Goal: Information Seeking & Learning: Learn about a topic

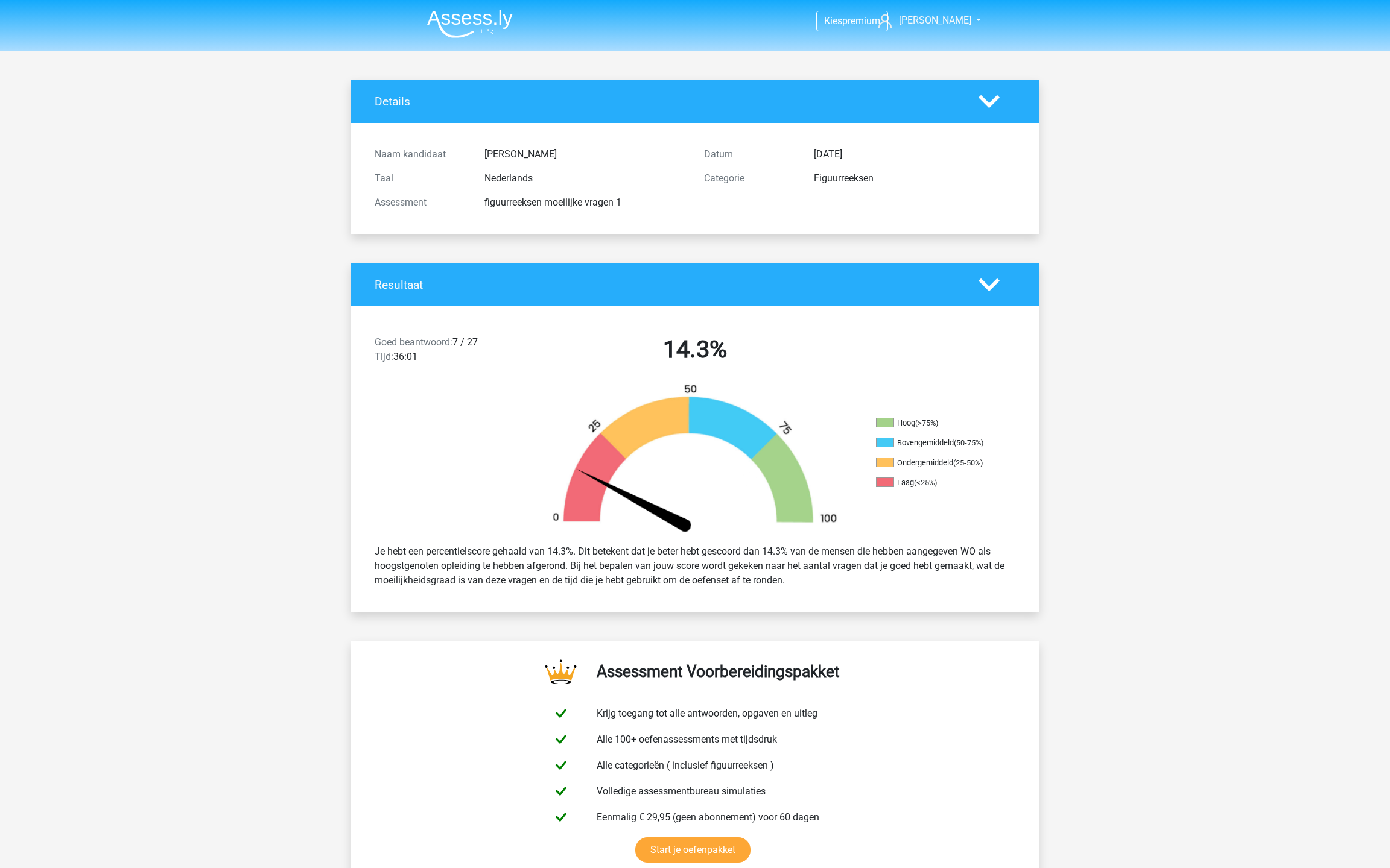
click at [988, 276] on icon at bounding box center [989, 285] width 21 height 21
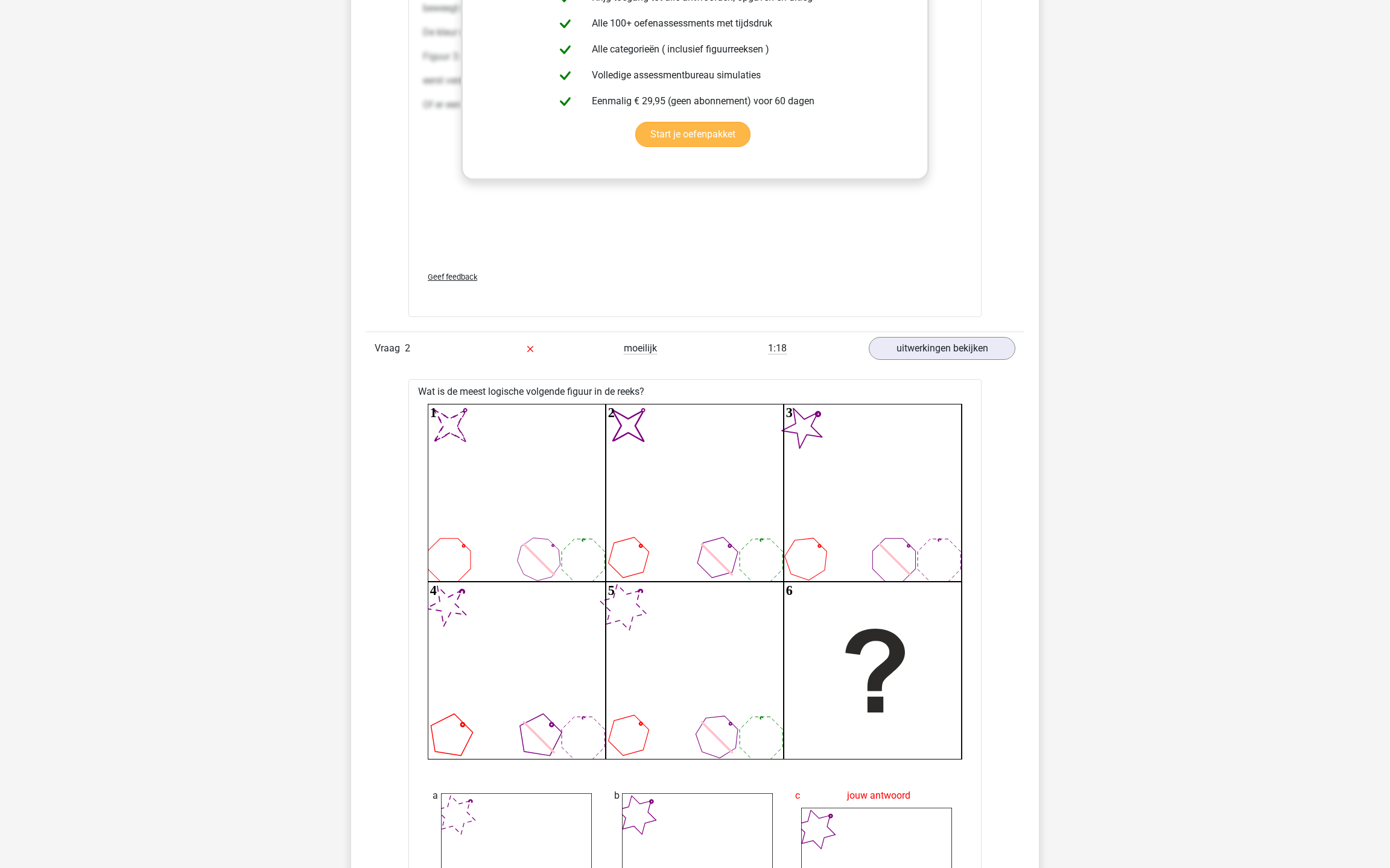
scroll to position [1816, 0]
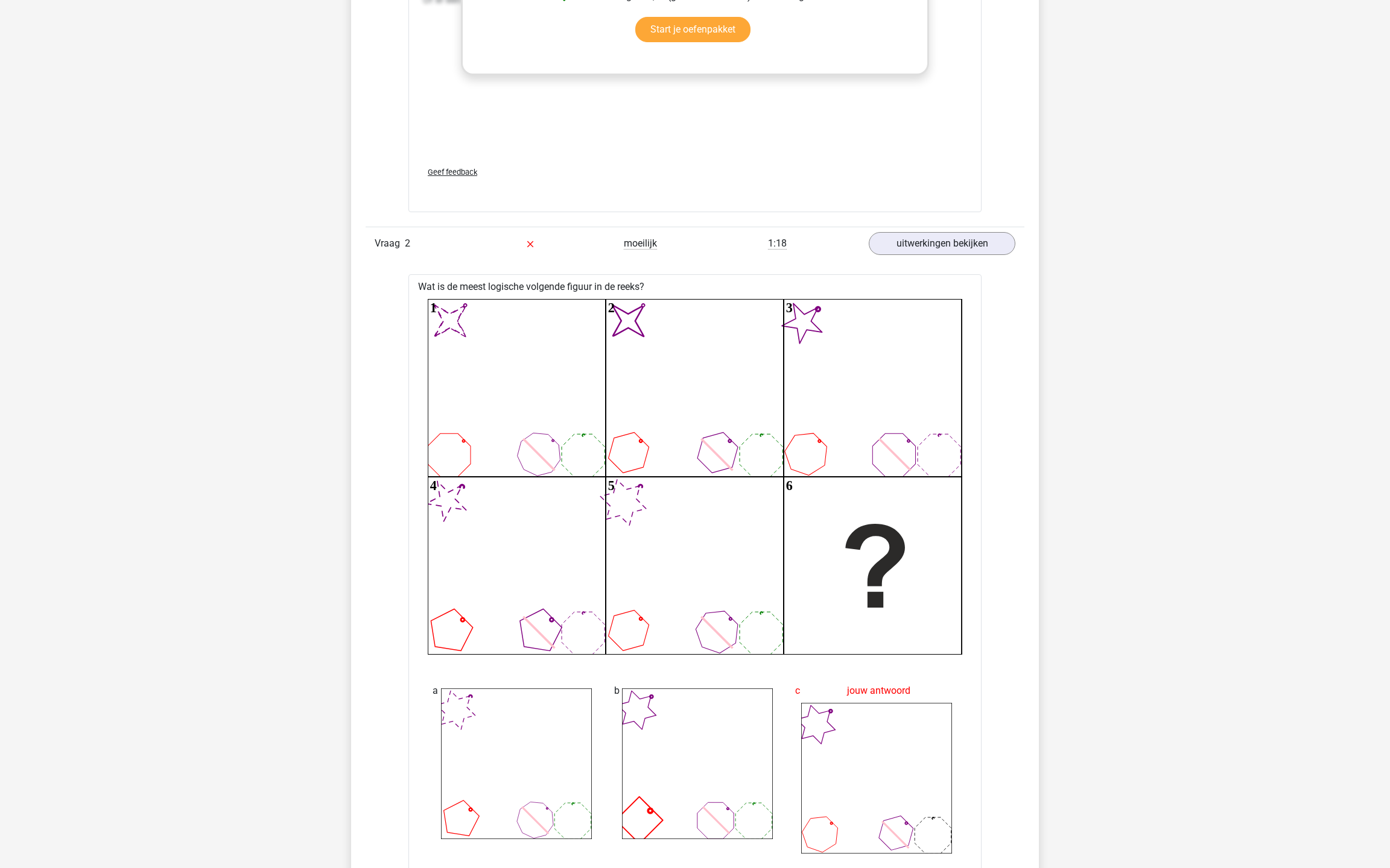
click at [912, 299] on icon "image/svg+xml 1 image/svg+xml 2 3 4 5 6" at bounding box center [695, 477] width 534 height 356
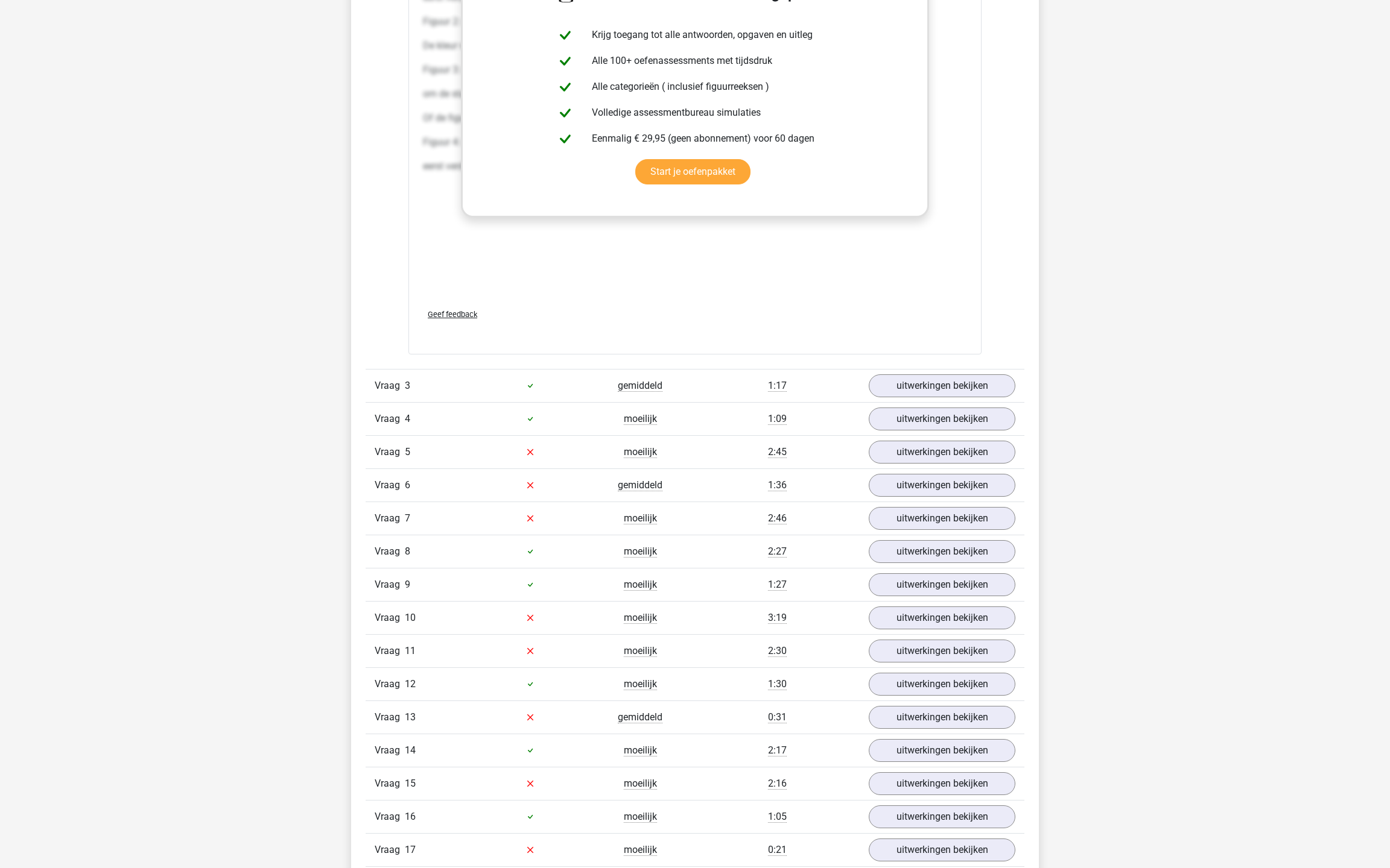
scroll to position [3002, 0]
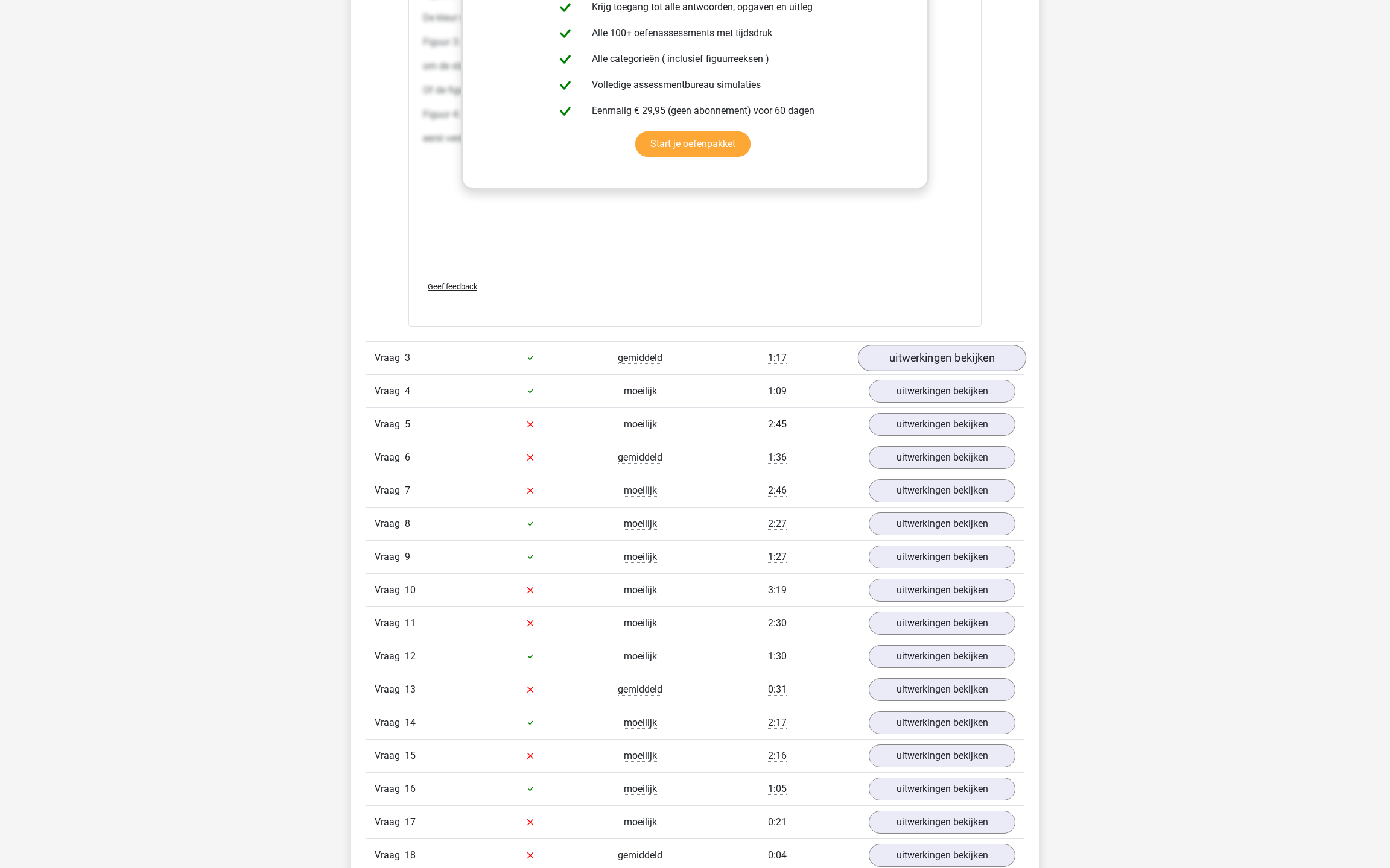
click at [945, 353] on link "uitwerkingen bekijken" at bounding box center [941, 358] width 169 height 27
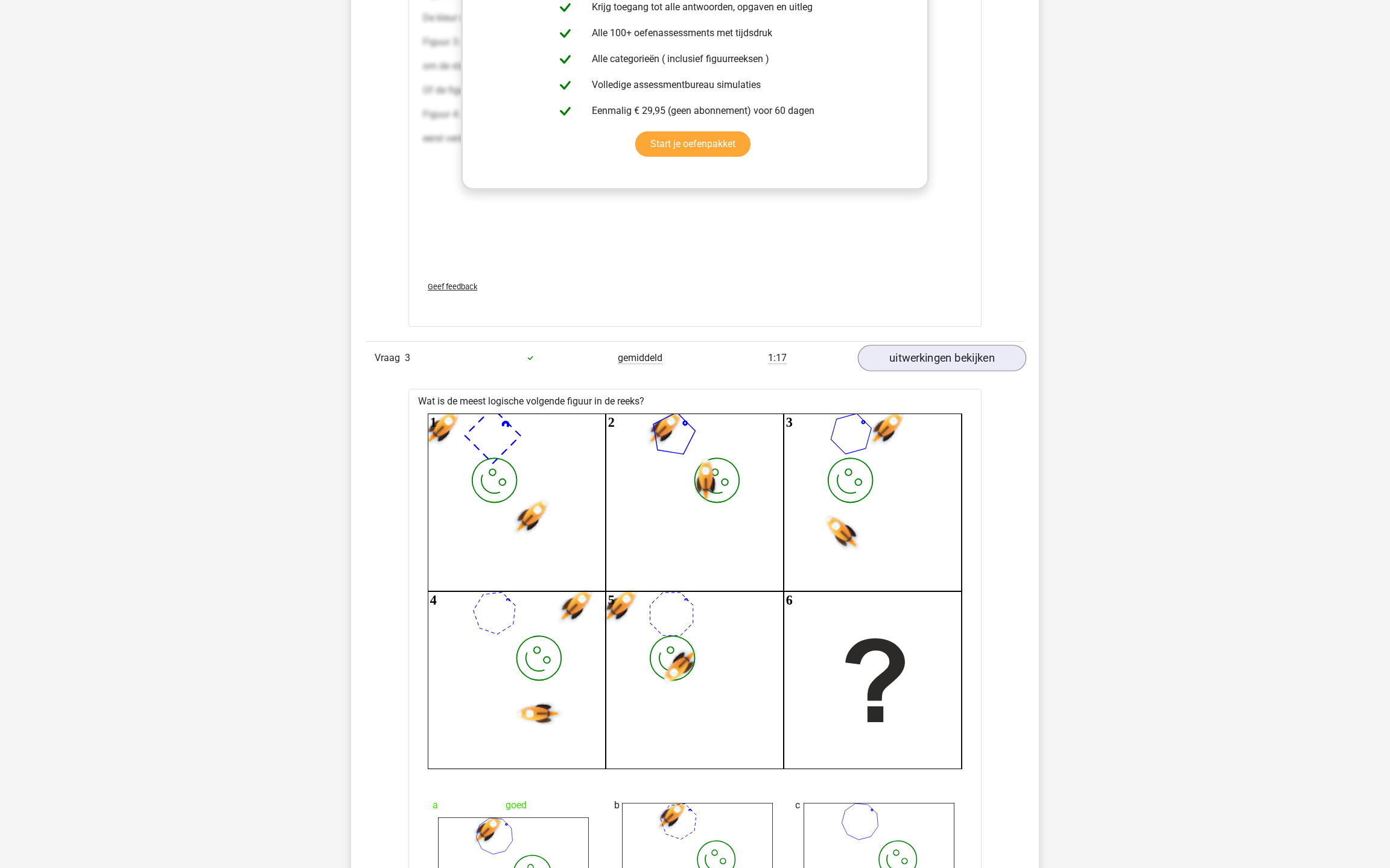
click at [944, 353] on link "uitwerkingen bekijken" at bounding box center [941, 358] width 169 height 27
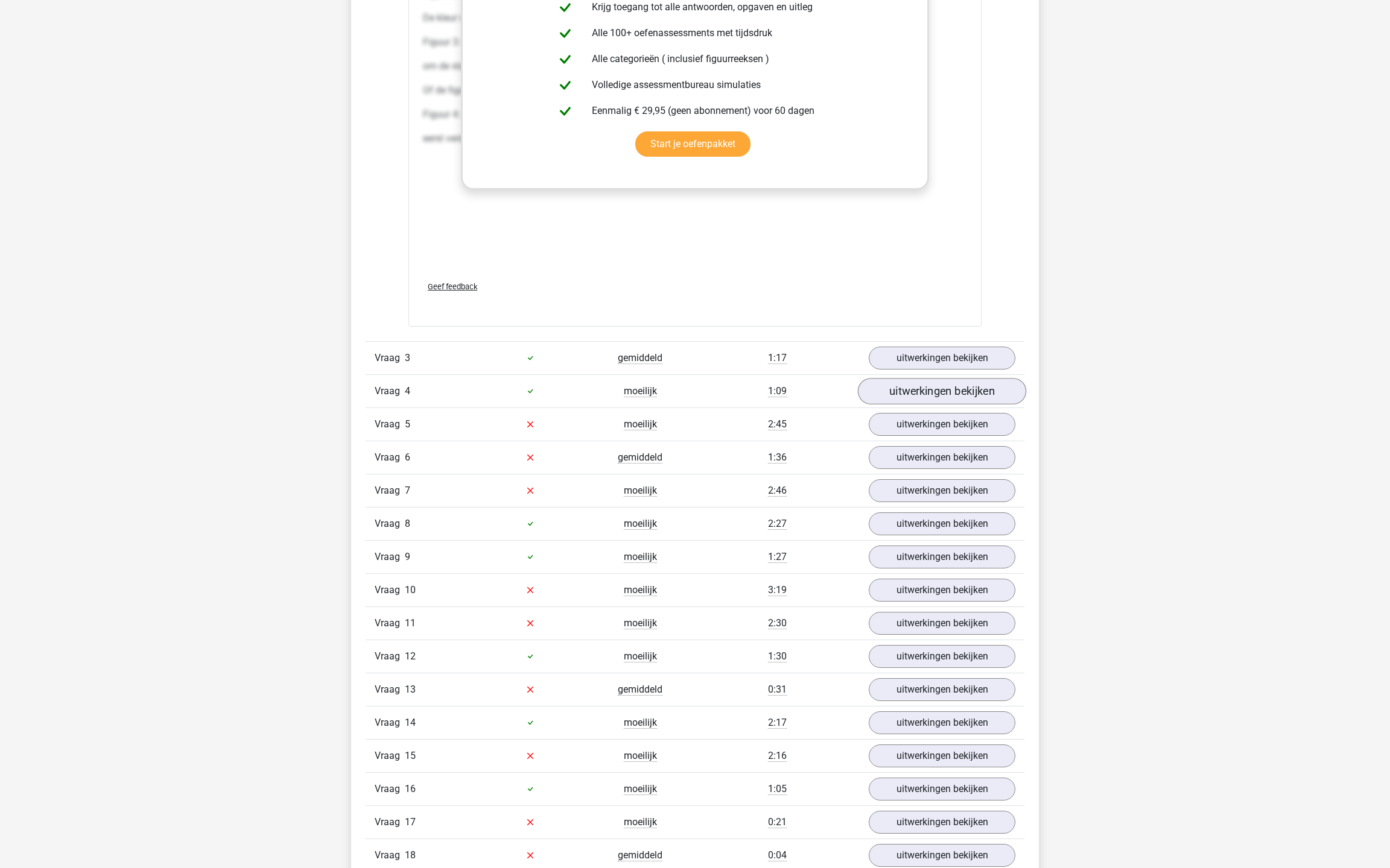
click at [939, 384] on link "uitwerkingen bekijken" at bounding box center [941, 391] width 169 height 27
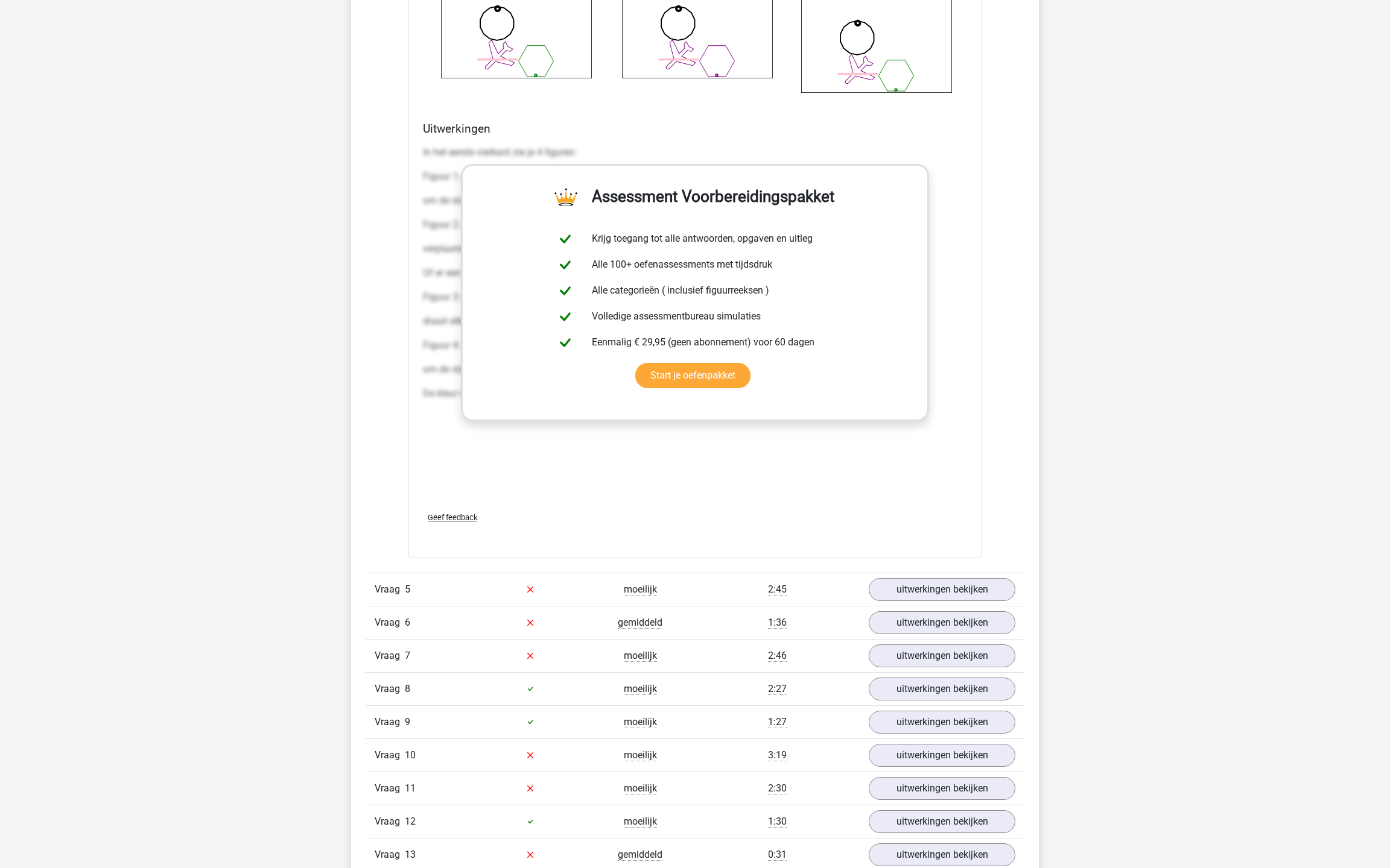
scroll to position [4257, 0]
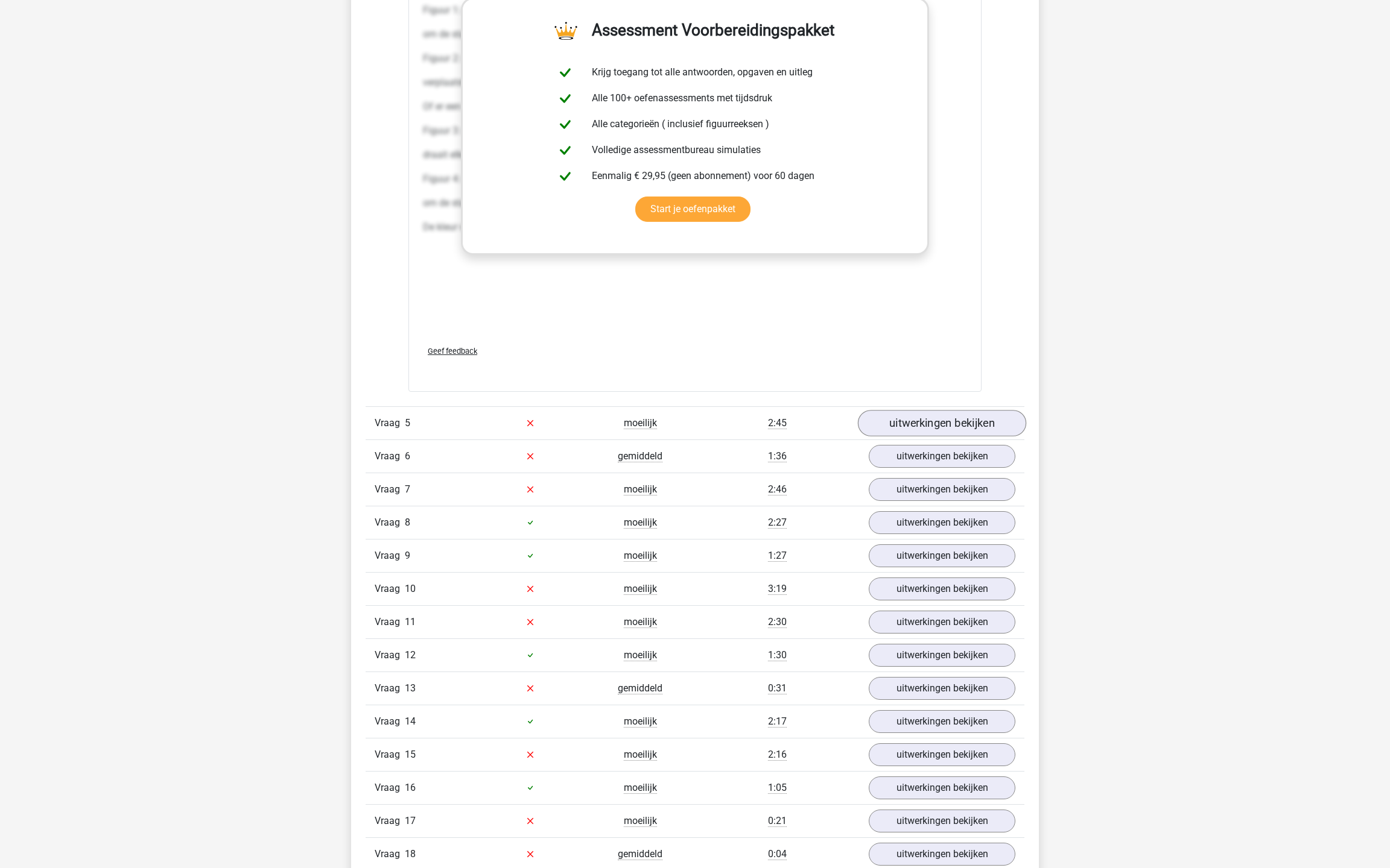
click at [929, 428] on link "uitwerkingen bekijken" at bounding box center [941, 423] width 169 height 27
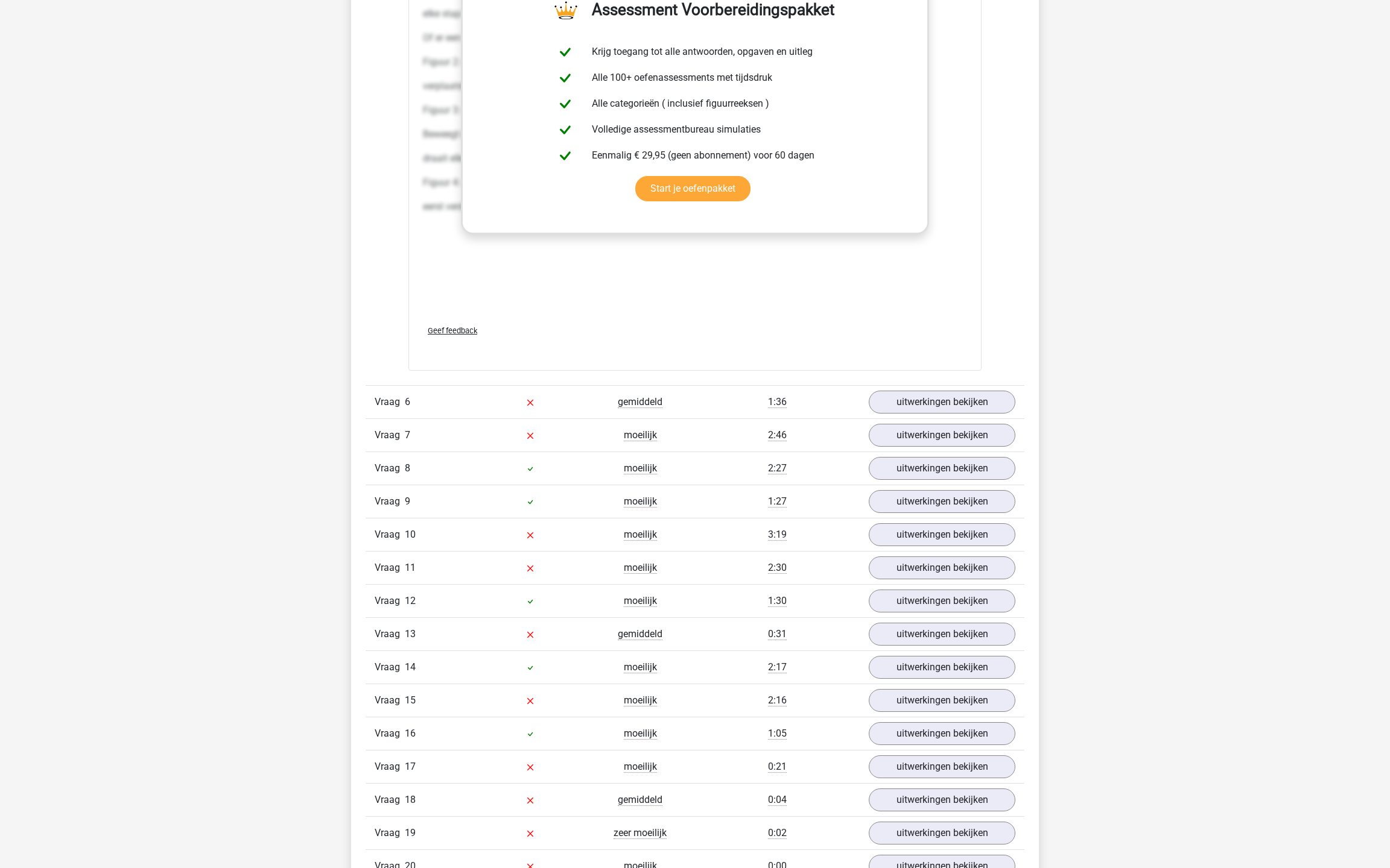
scroll to position [5724, 0]
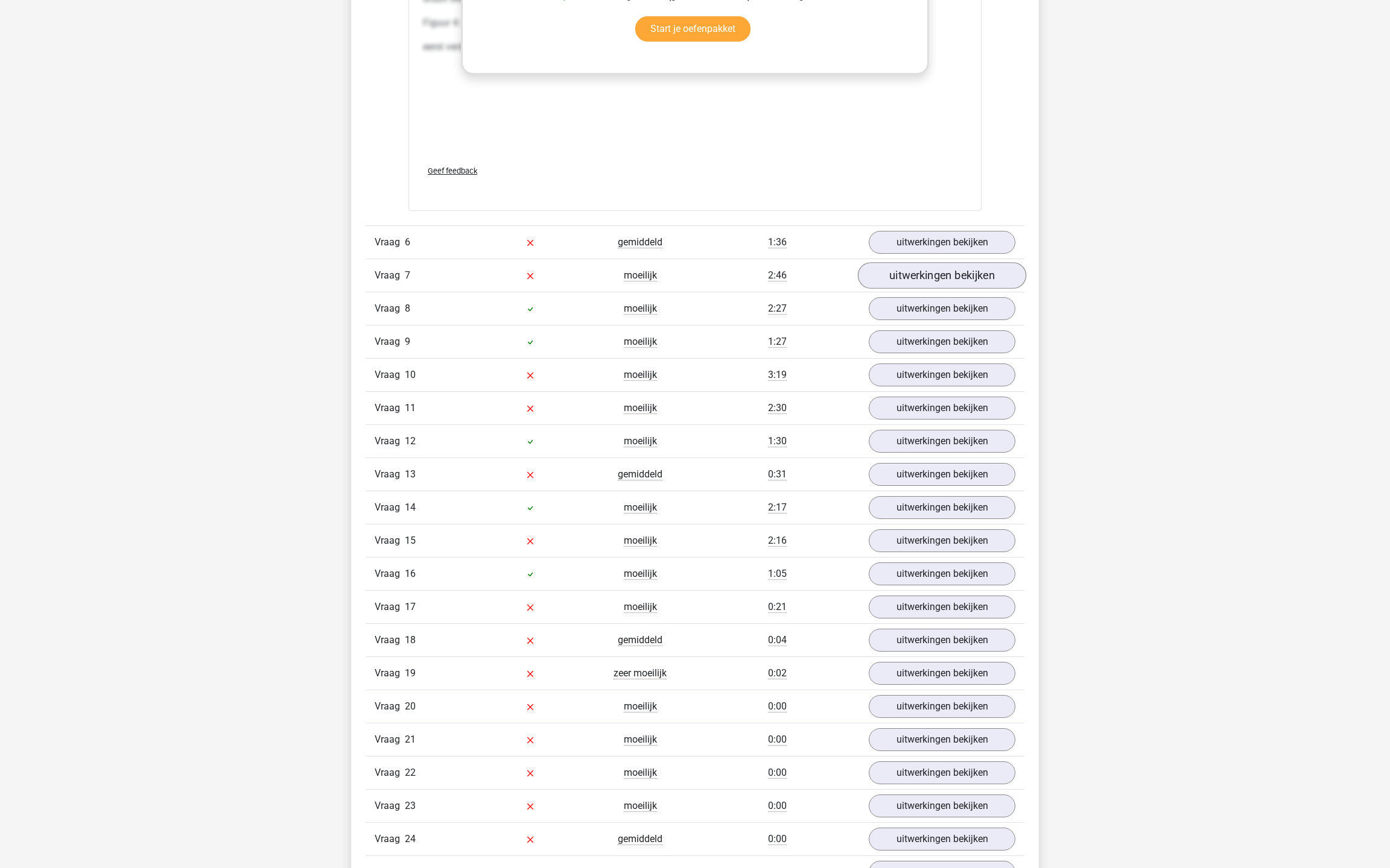
click at [923, 290] on link "uitwerkingen bekijken" at bounding box center [941, 276] width 169 height 27
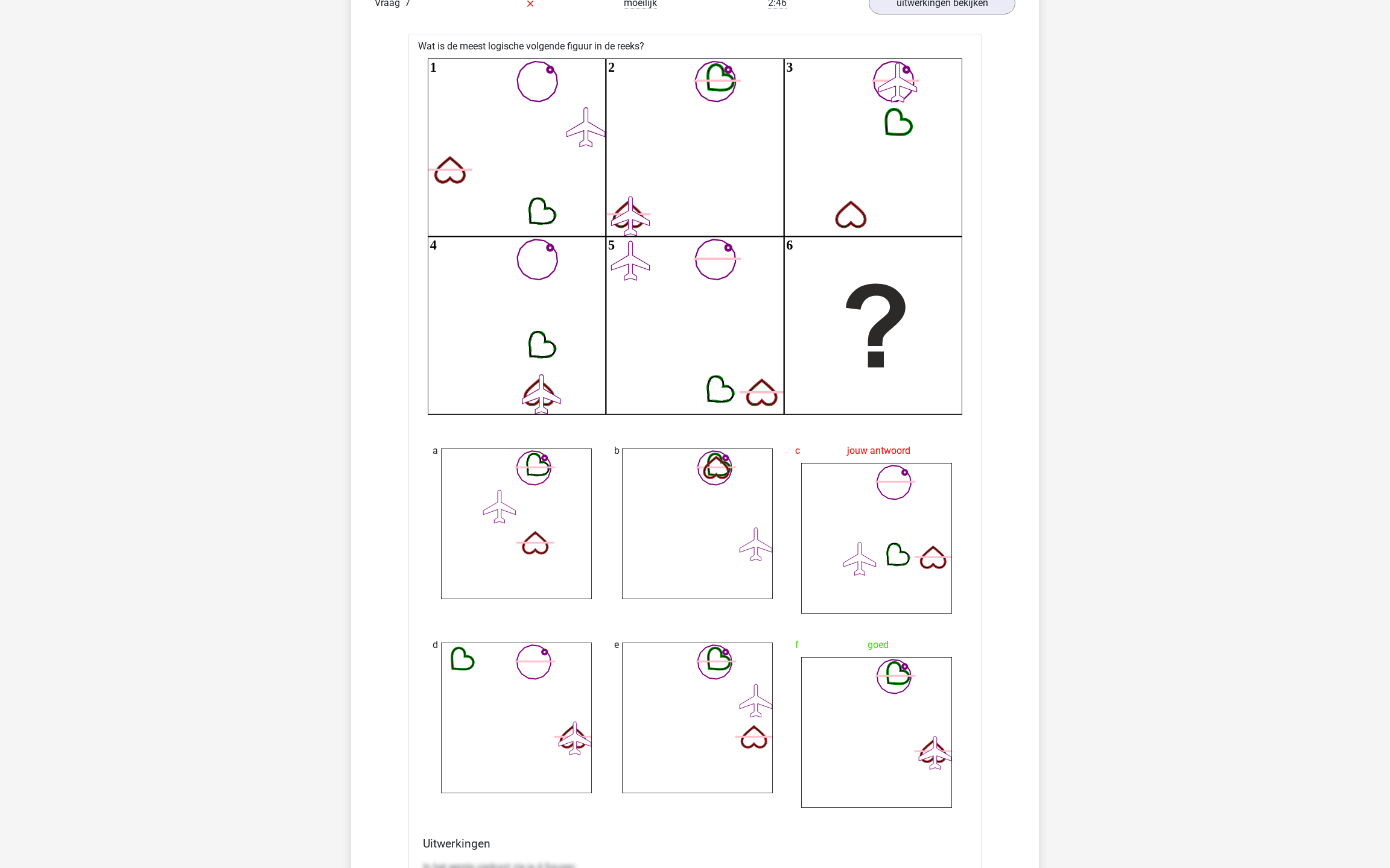
scroll to position [5996, 0]
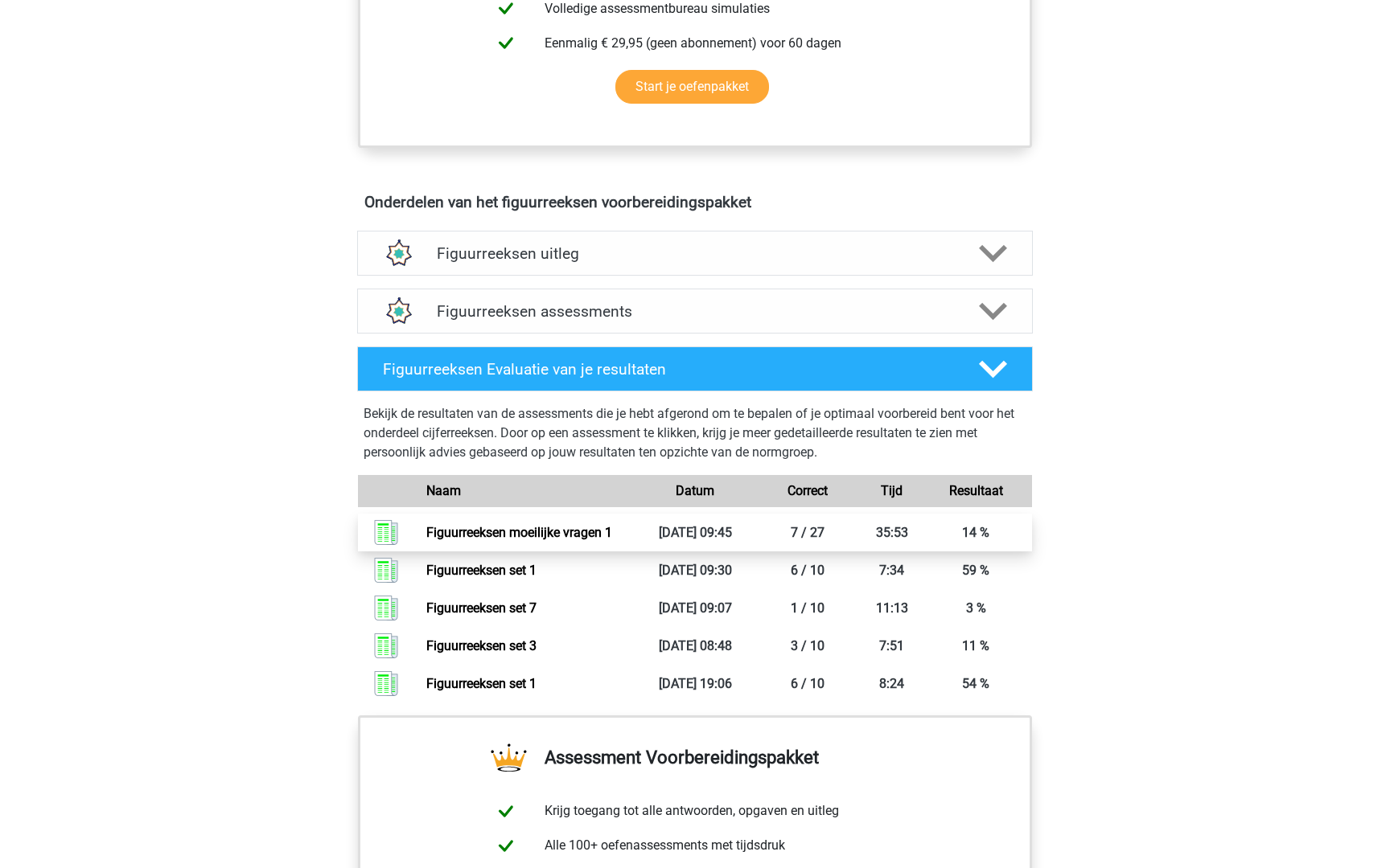
scroll to position [792, 0]
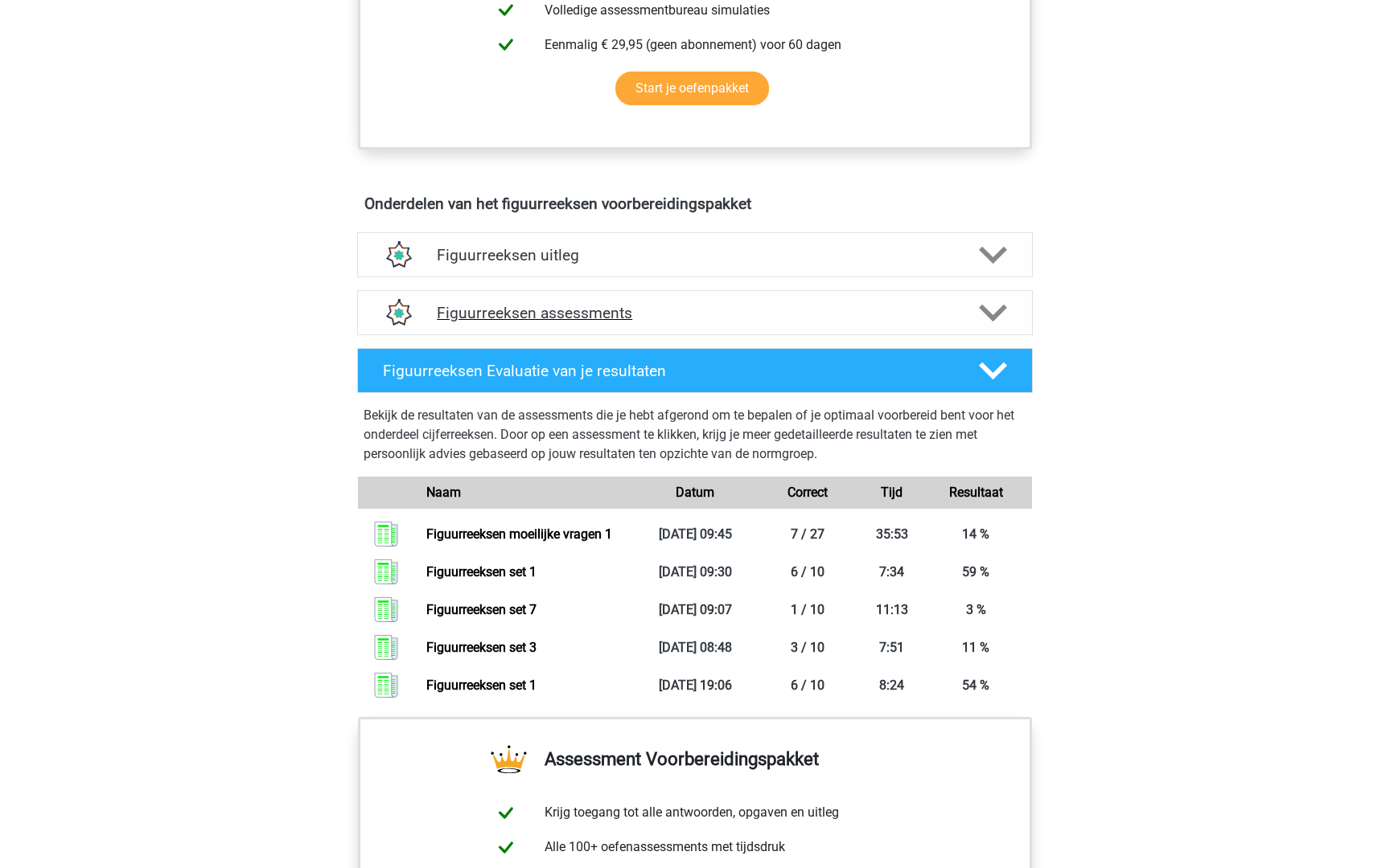
click at [516, 317] on h4 "Figuurreeksen assessments" at bounding box center [695, 313] width 516 height 19
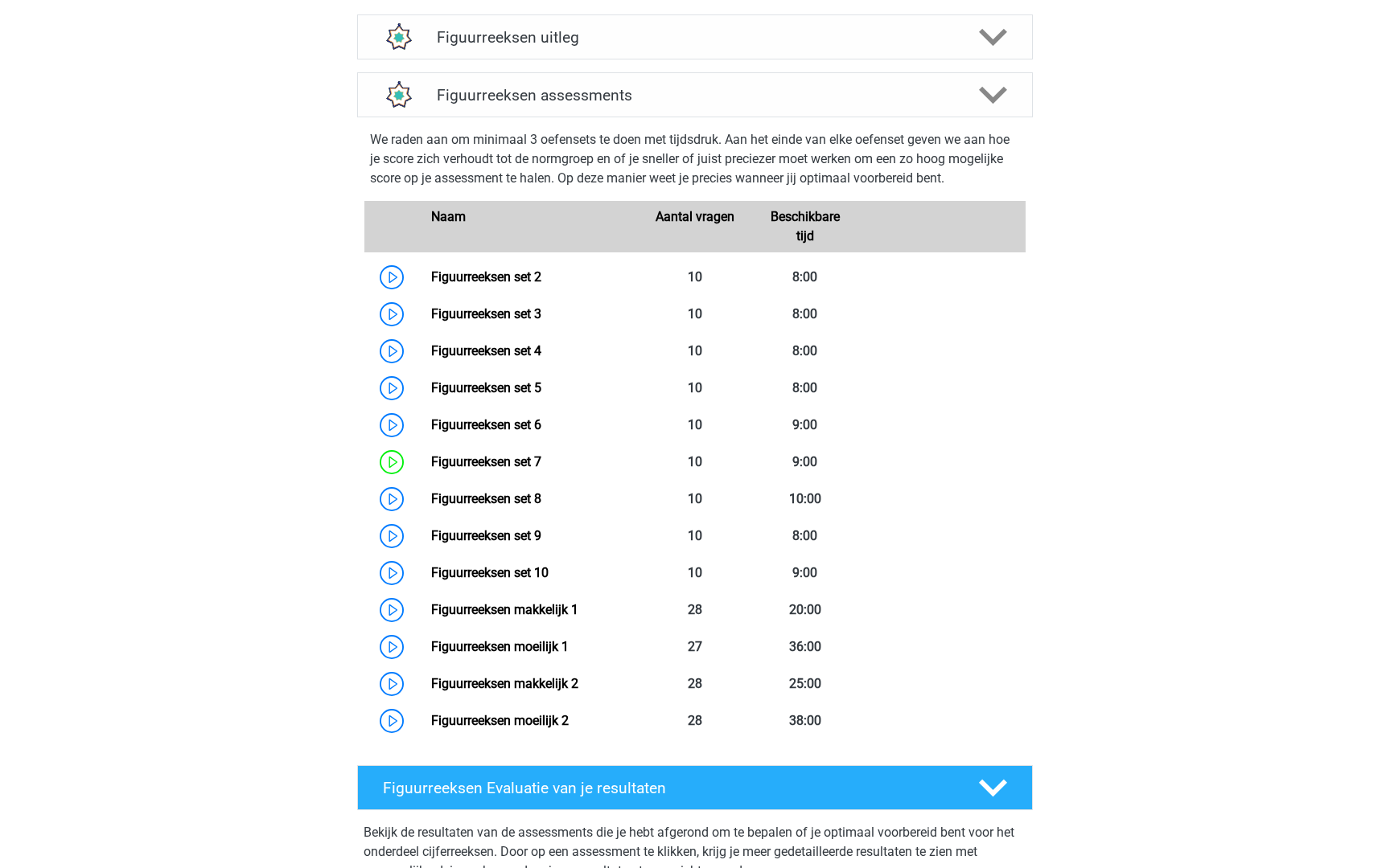
scroll to position [1011, 0]
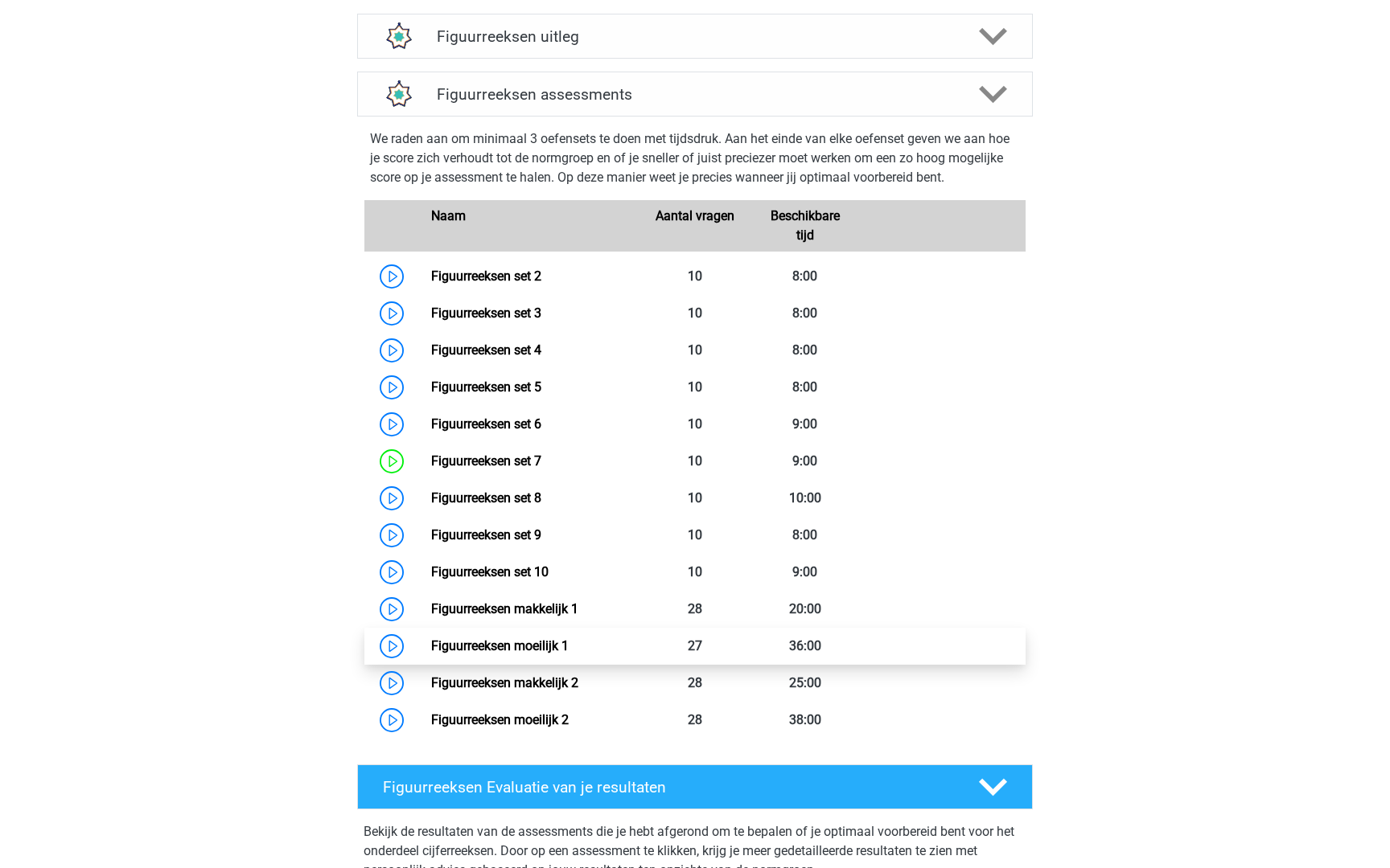
click at [490, 648] on link "Figuurreeksen moeilijk 1" at bounding box center [499, 646] width 137 height 15
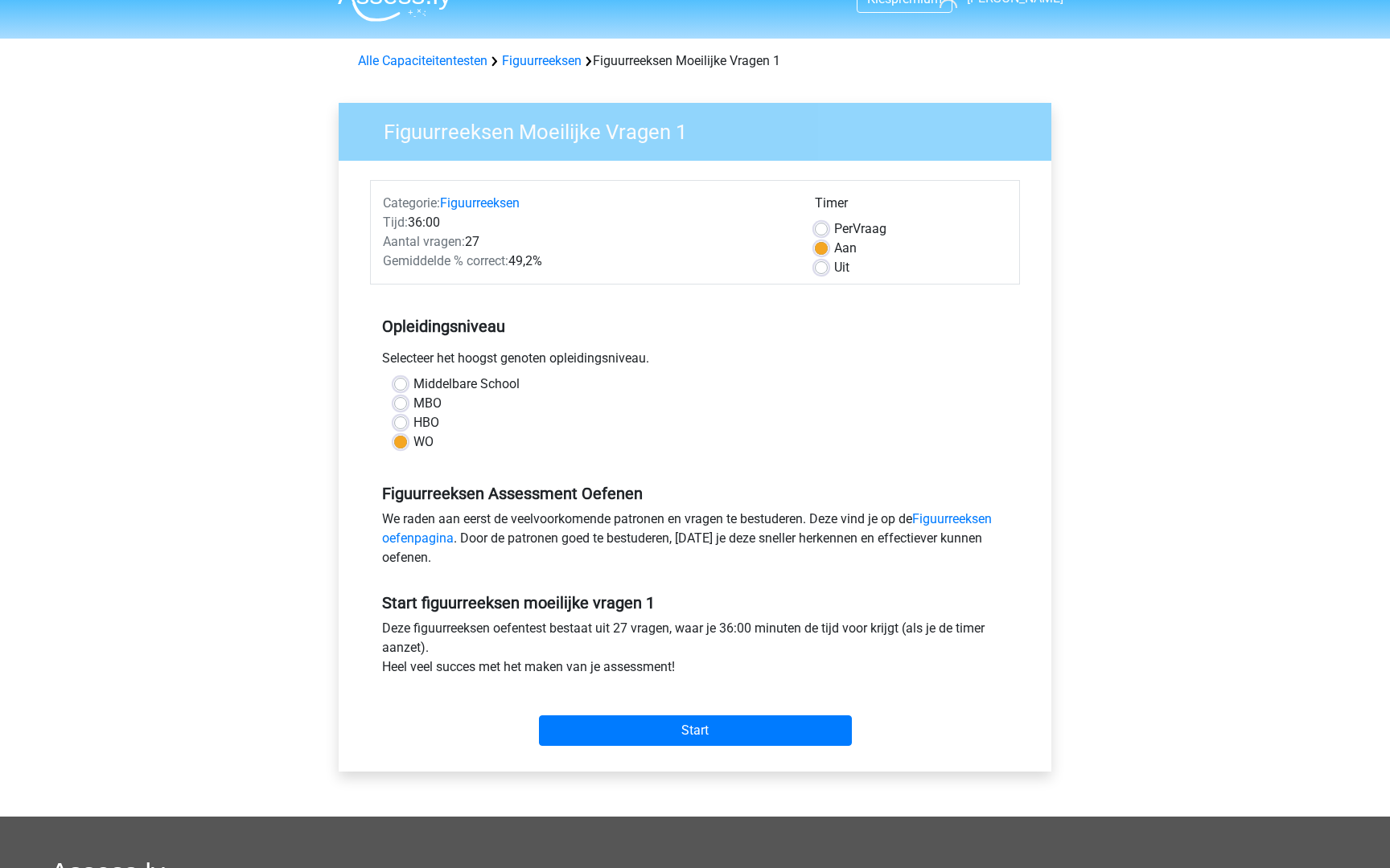
scroll to position [54, 0]
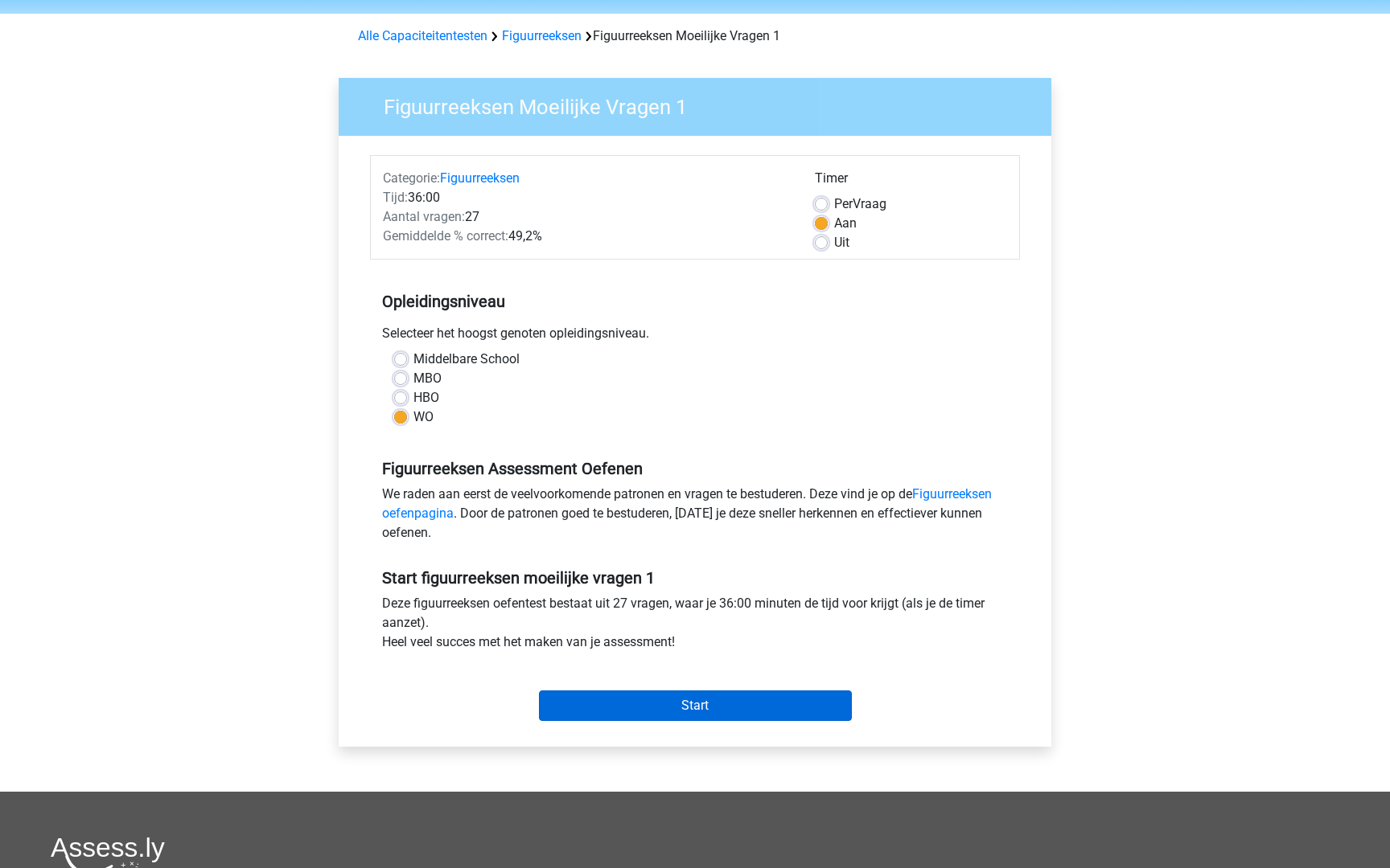
click at [639, 699] on input "Start" at bounding box center [695, 706] width 313 height 31
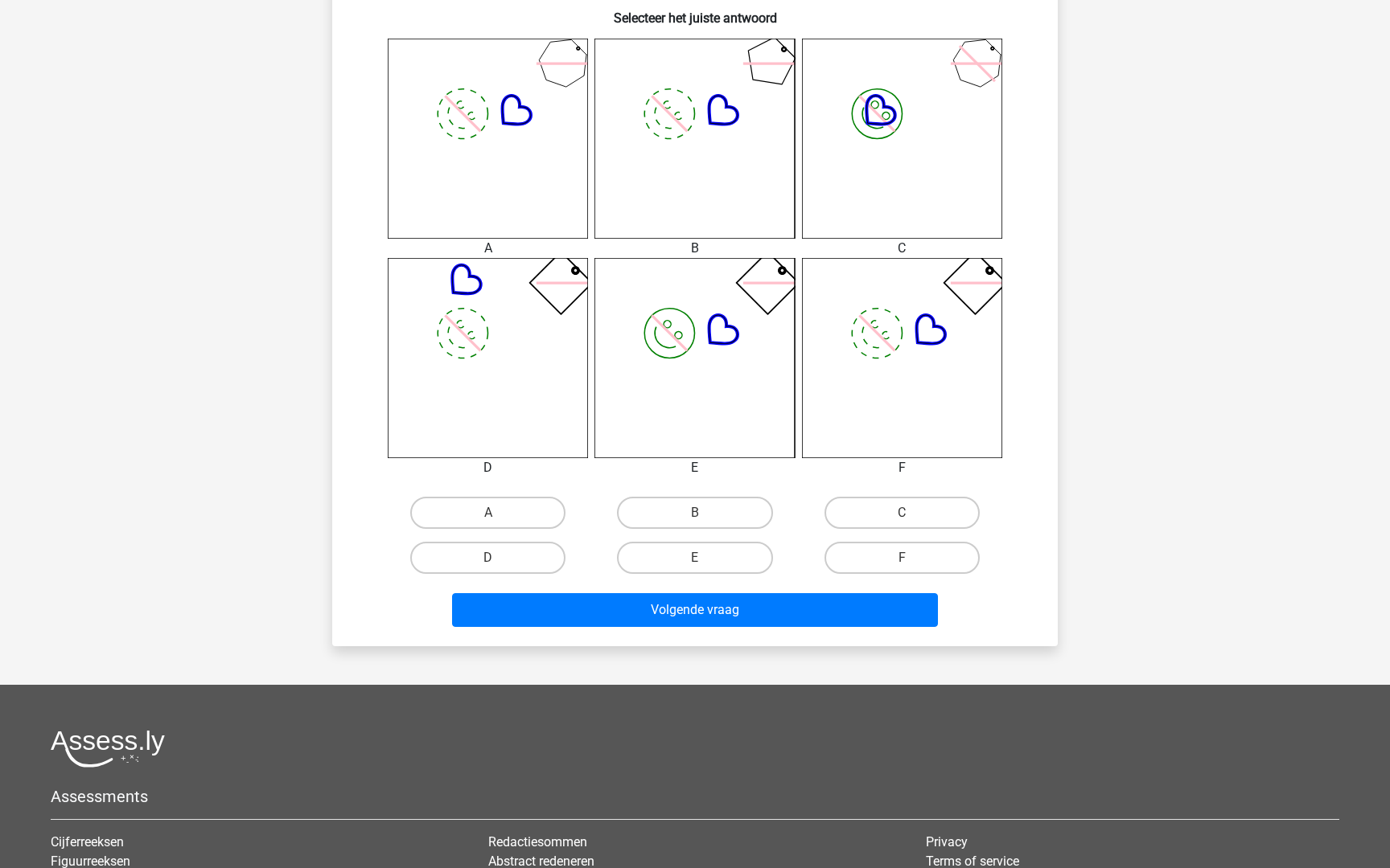
scroll to position [767, 0]
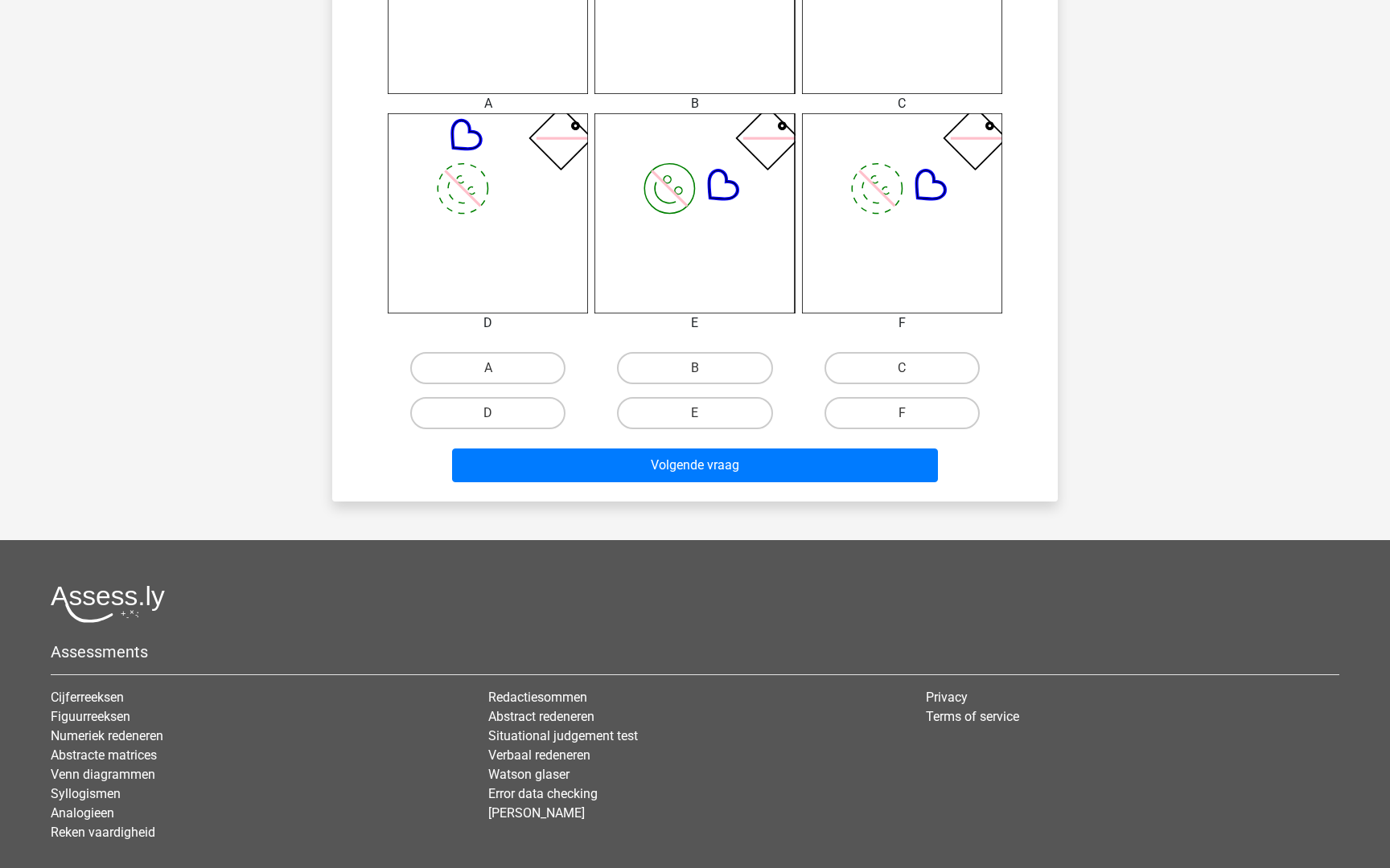
click at [488, 423] on div "D" at bounding box center [488, 414] width 194 height 32
click at [509, 411] on label "D" at bounding box center [488, 414] width 155 height 32
click at [499, 413] on input "D" at bounding box center [493, 418] width 11 height 11
radio input "true"
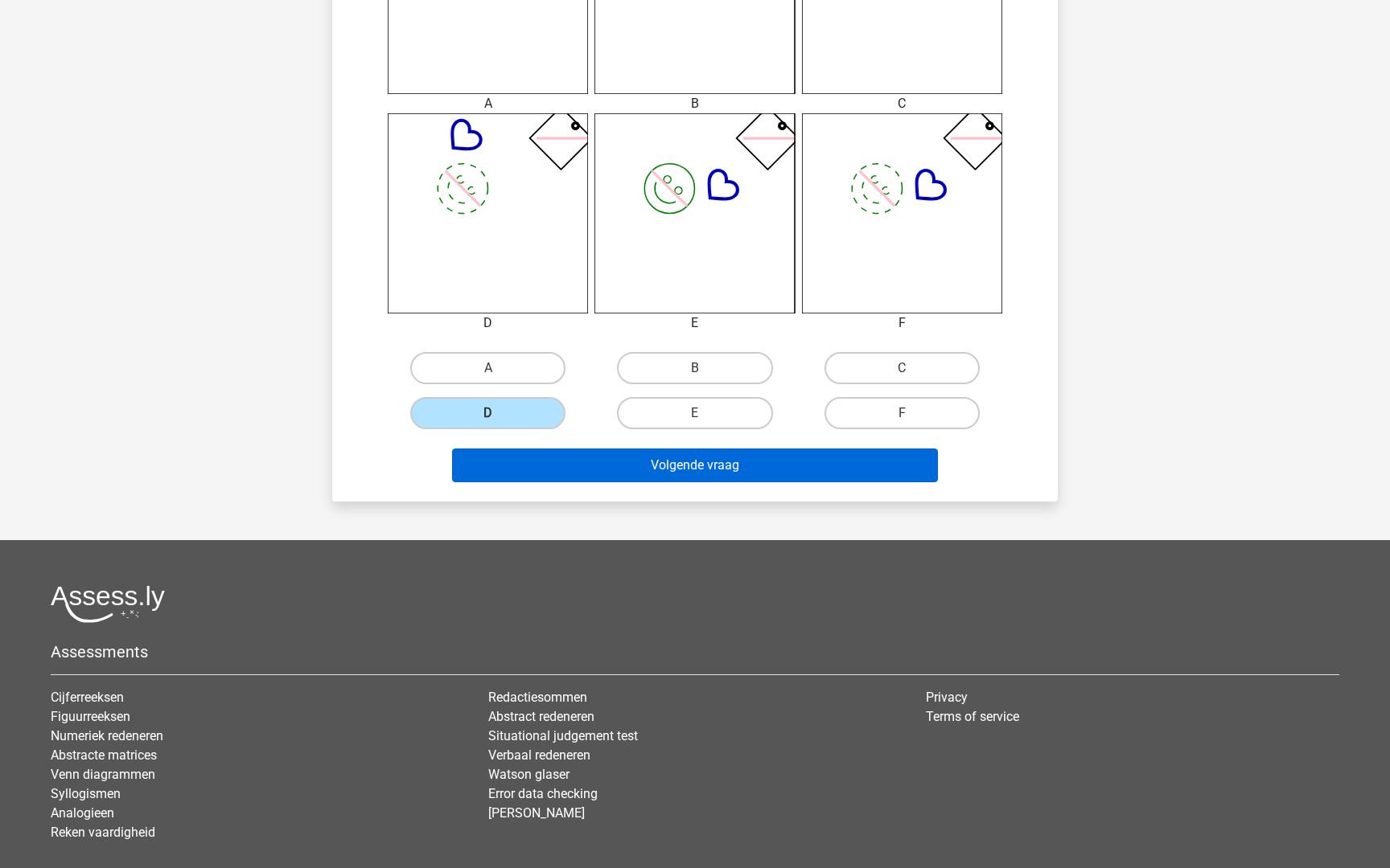
click at [627, 479] on button "Volgende vraag" at bounding box center [695, 466] width 487 height 34
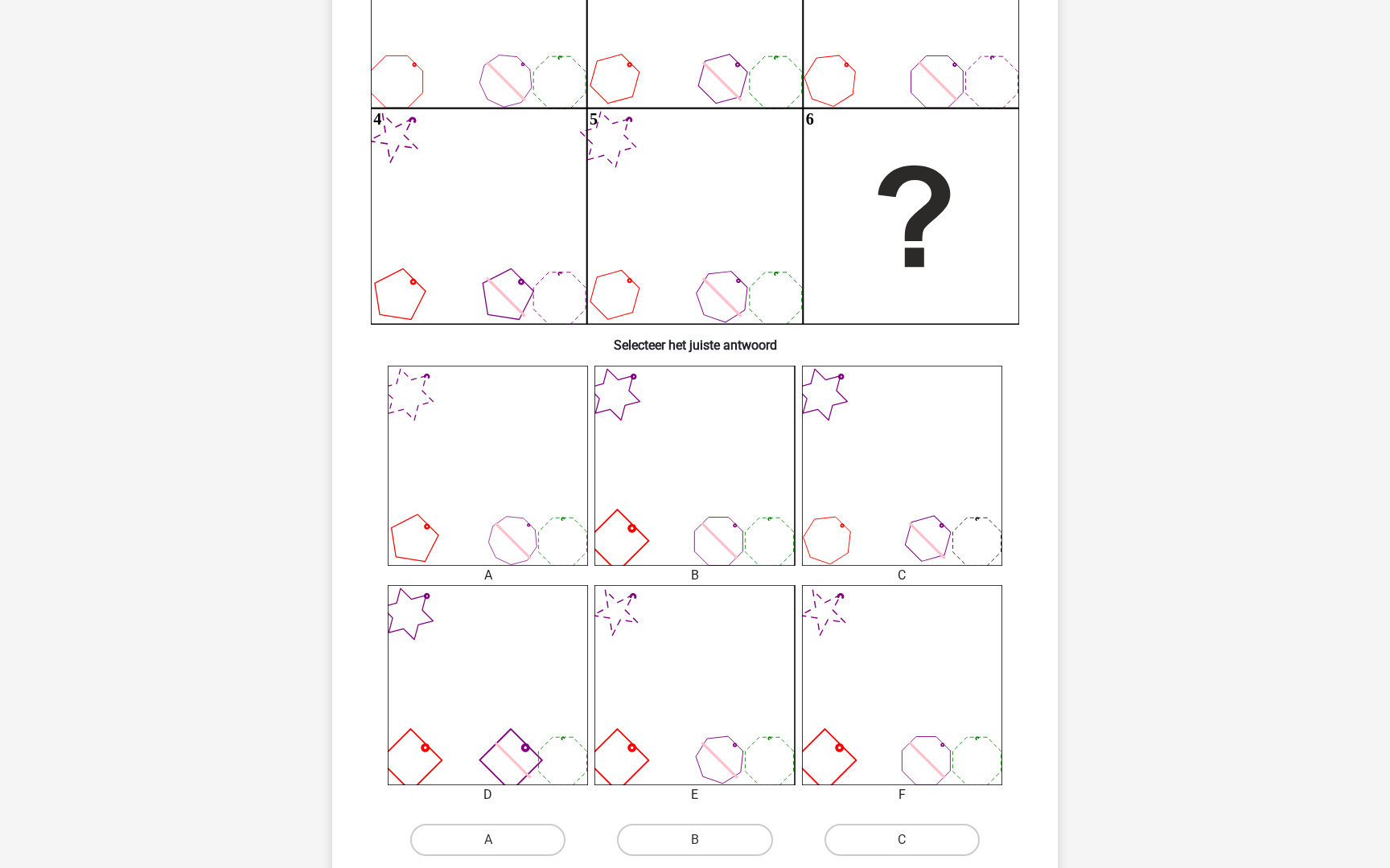
scroll to position [640, 0]
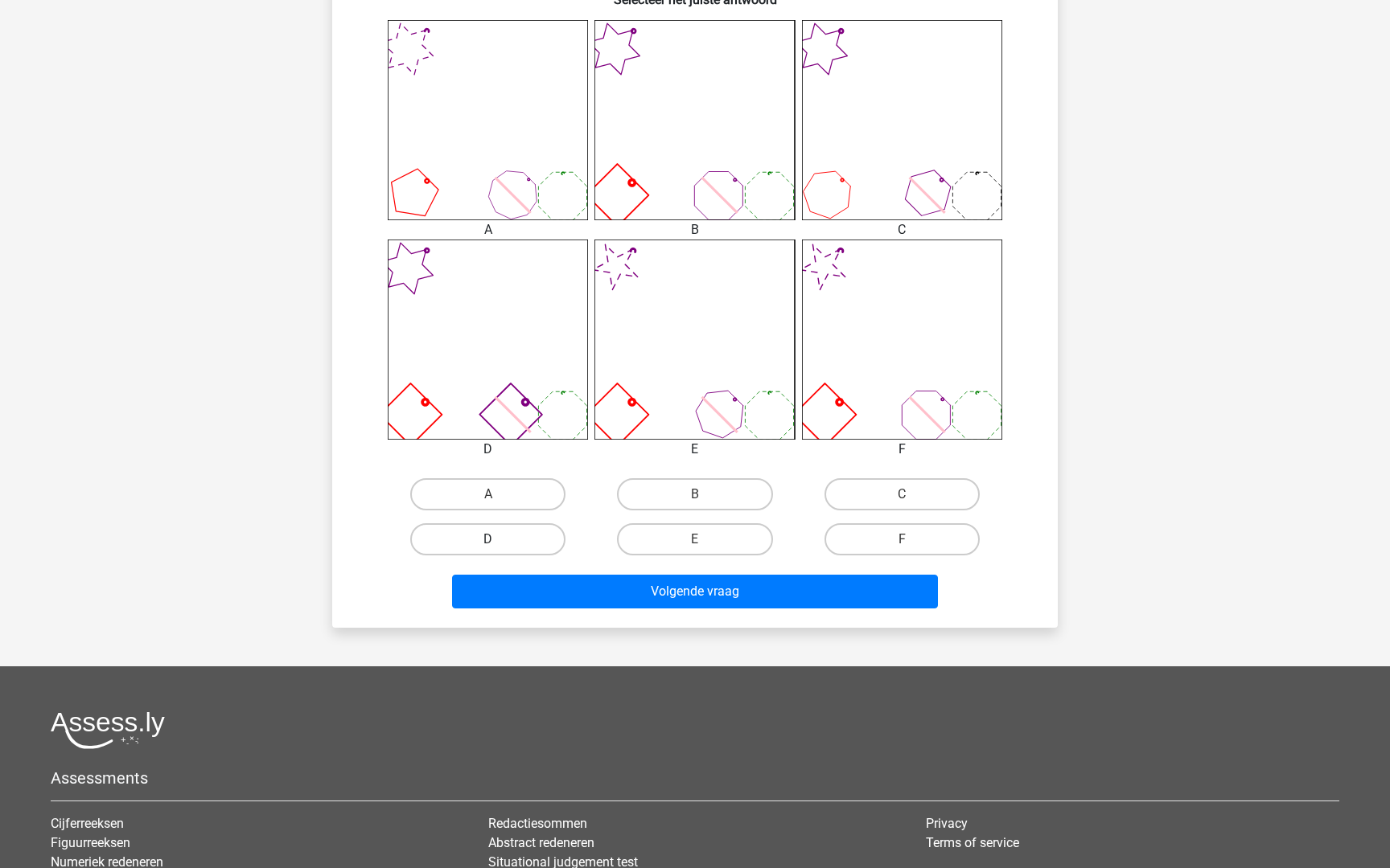
click at [504, 544] on label "D" at bounding box center [488, 539] width 155 height 32
click at [499, 544] on input "D" at bounding box center [493, 544] width 11 height 11
radio input "true"
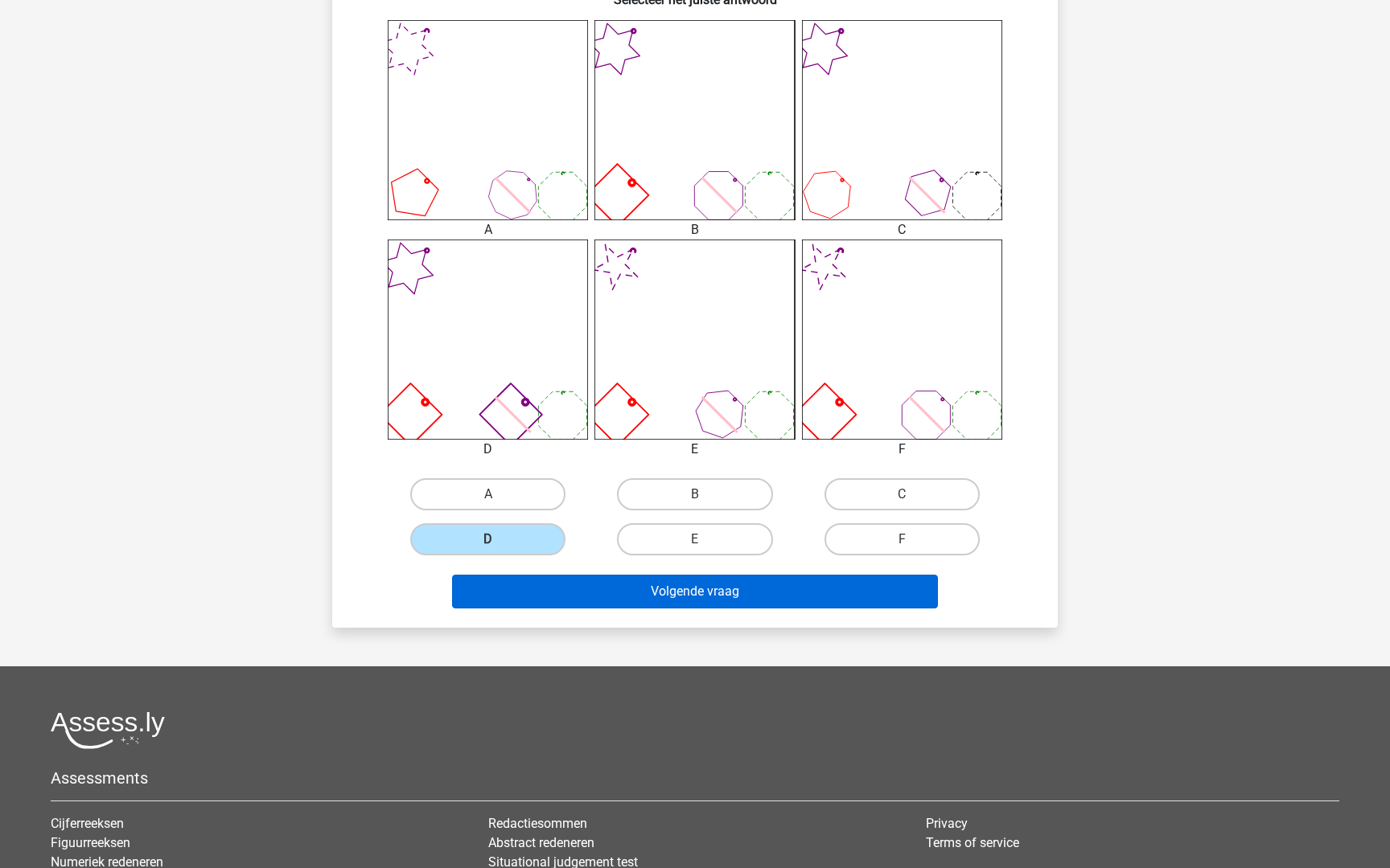
click at [620, 599] on button "Volgende vraag" at bounding box center [695, 592] width 487 height 34
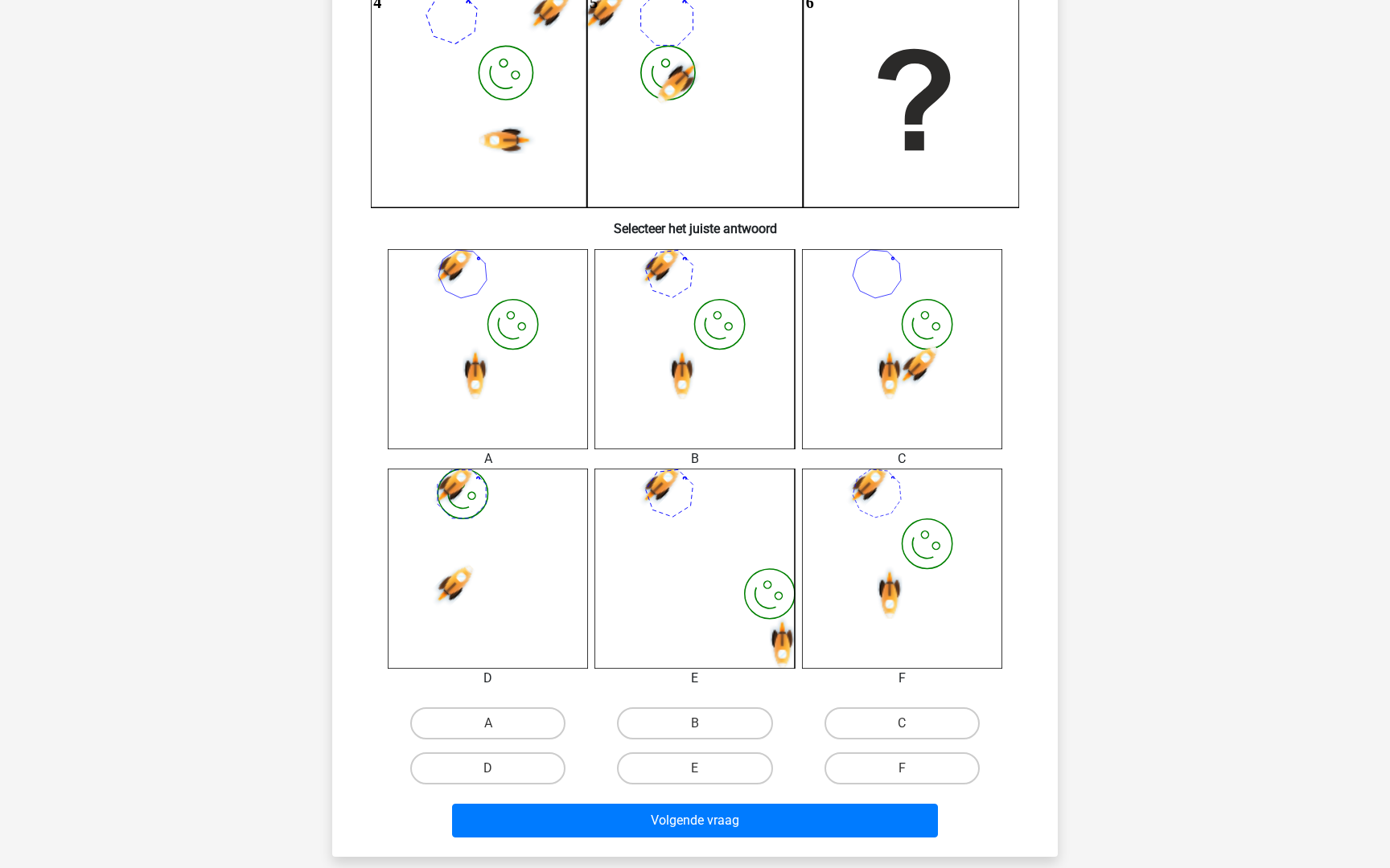
scroll to position [527, 0]
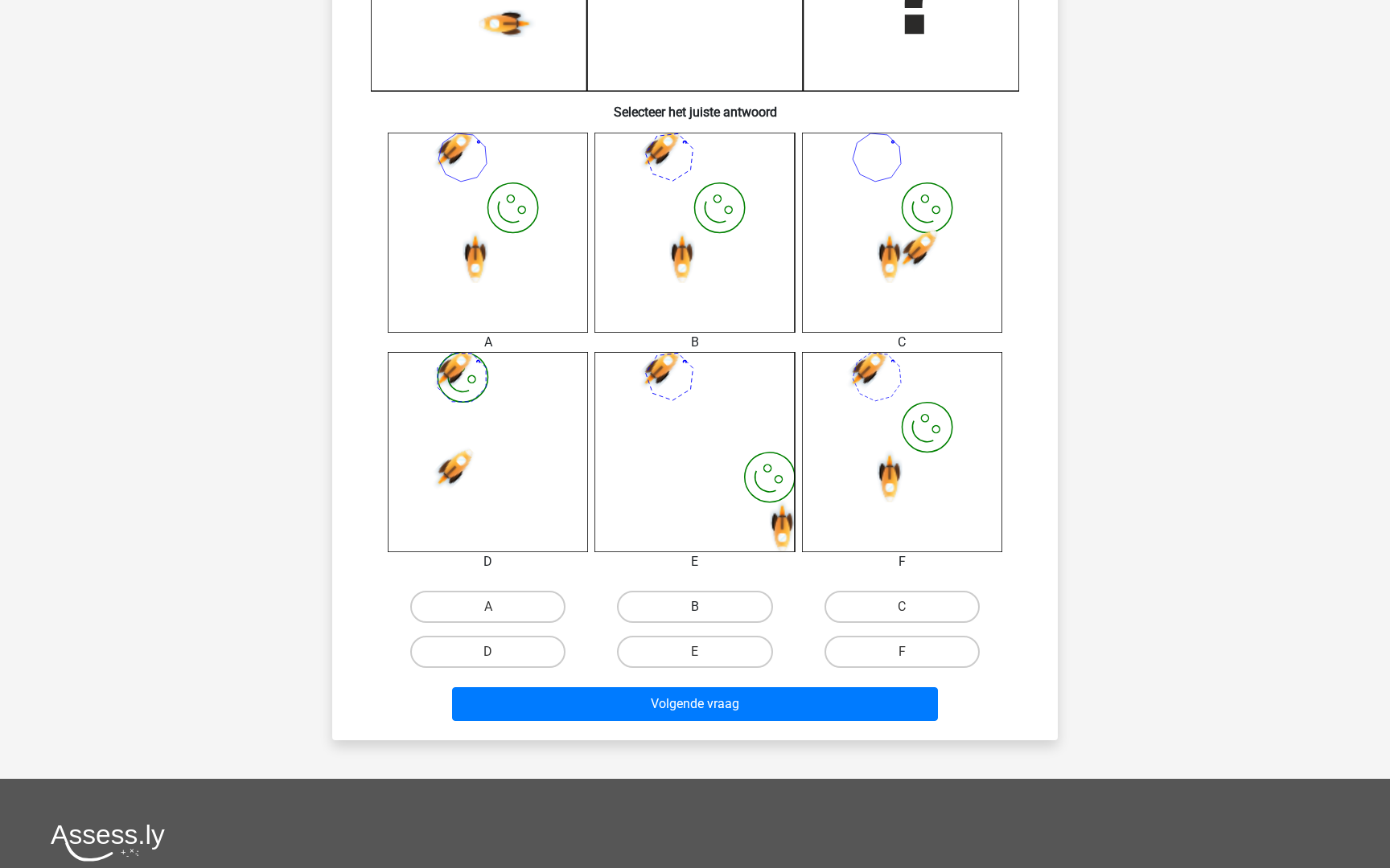
click at [691, 595] on label "B" at bounding box center [694, 608] width 155 height 32
click at [695, 607] on input "B" at bounding box center [699, 612] width 11 height 11
radio input "true"
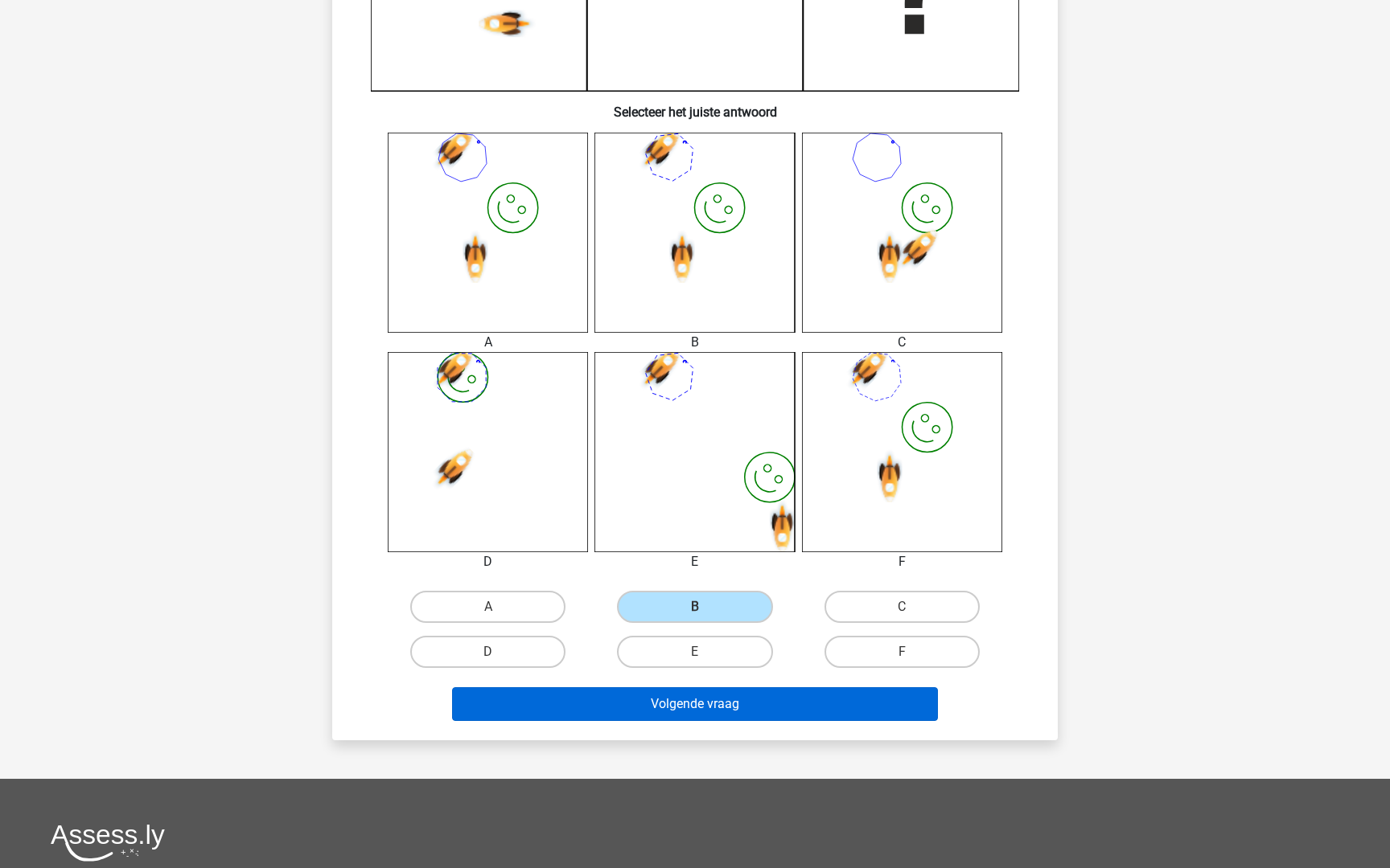
click at [674, 689] on button "Volgende vraag" at bounding box center [695, 704] width 487 height 34
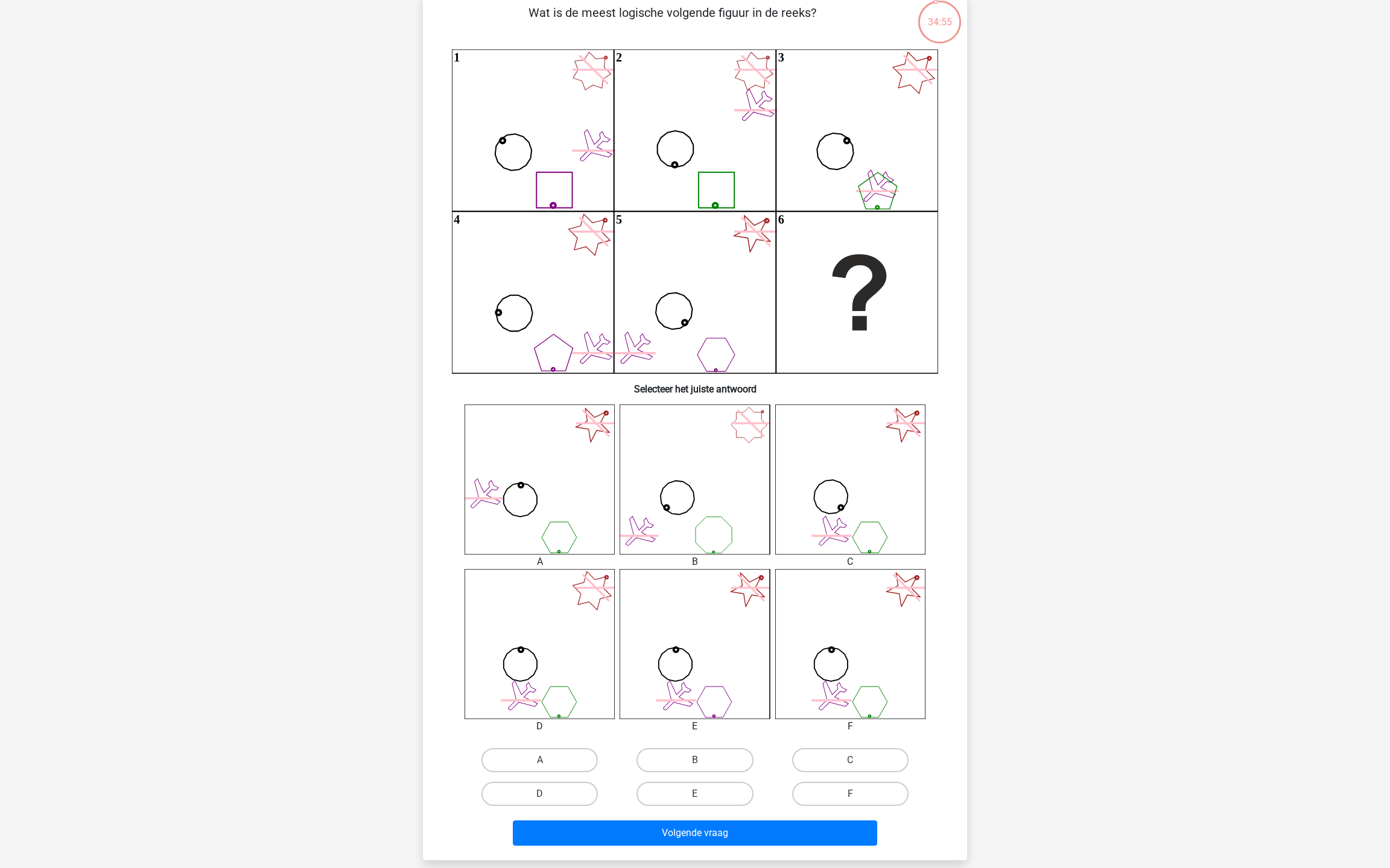
scroll to position [83, 0]
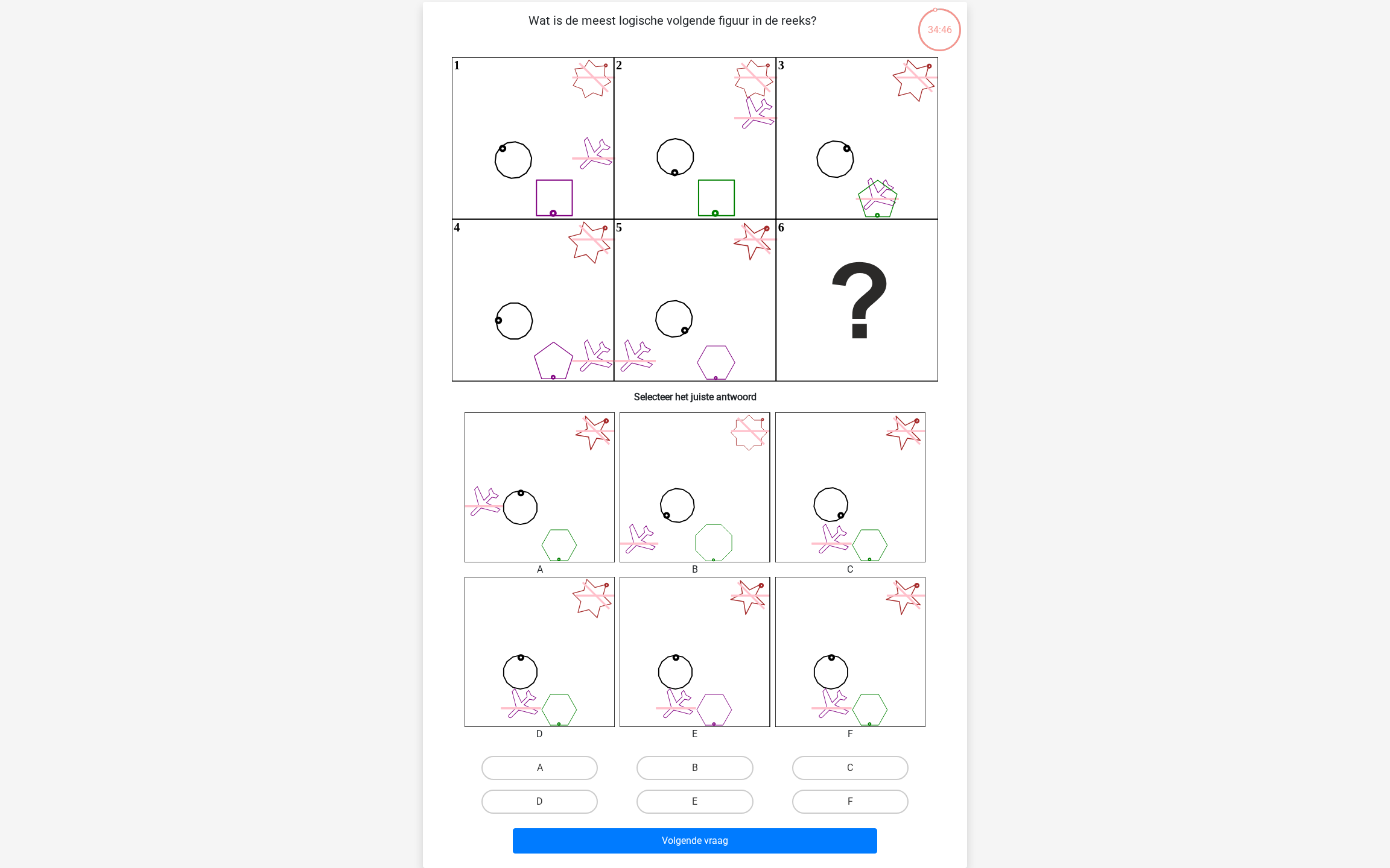
drag, startPoint x: 819, startPoint y: 18, endPoint x: 524, endPoint y: 25, distance: 295.1
click at [524, 25] on p "Wat is de meest logische volgende figuur in de reeks?" at bounding box center [672, 29] width 460 height 36
copy p "Wat is de meest logische volgende figuur in de reeks?"
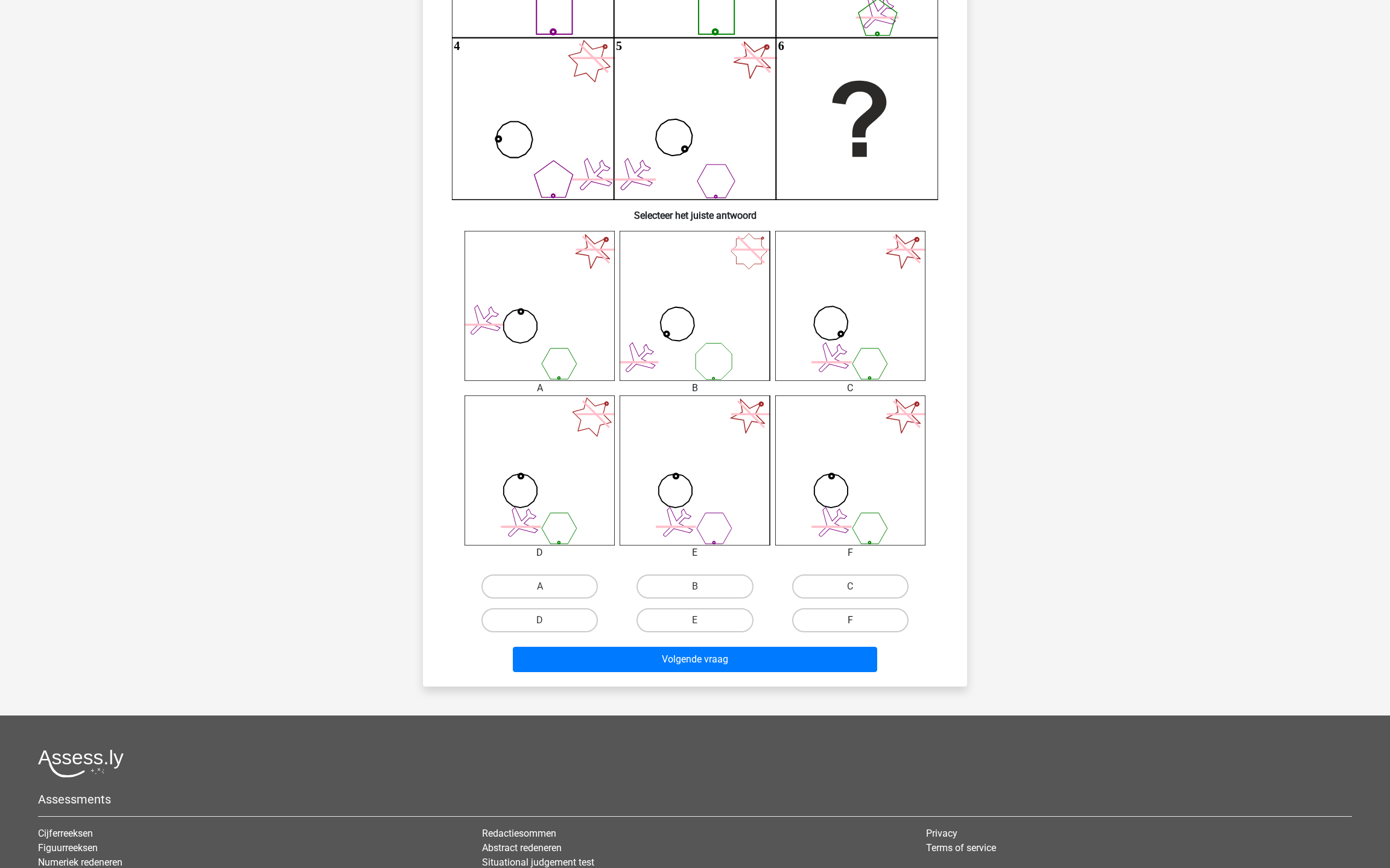
click at [839, 623] on label "F" at bounding box center [850, 620] width 116 height 24
click at [850, 623] on input "F" at bounding box center [854, 624] width 8 height 8
radio input "true"
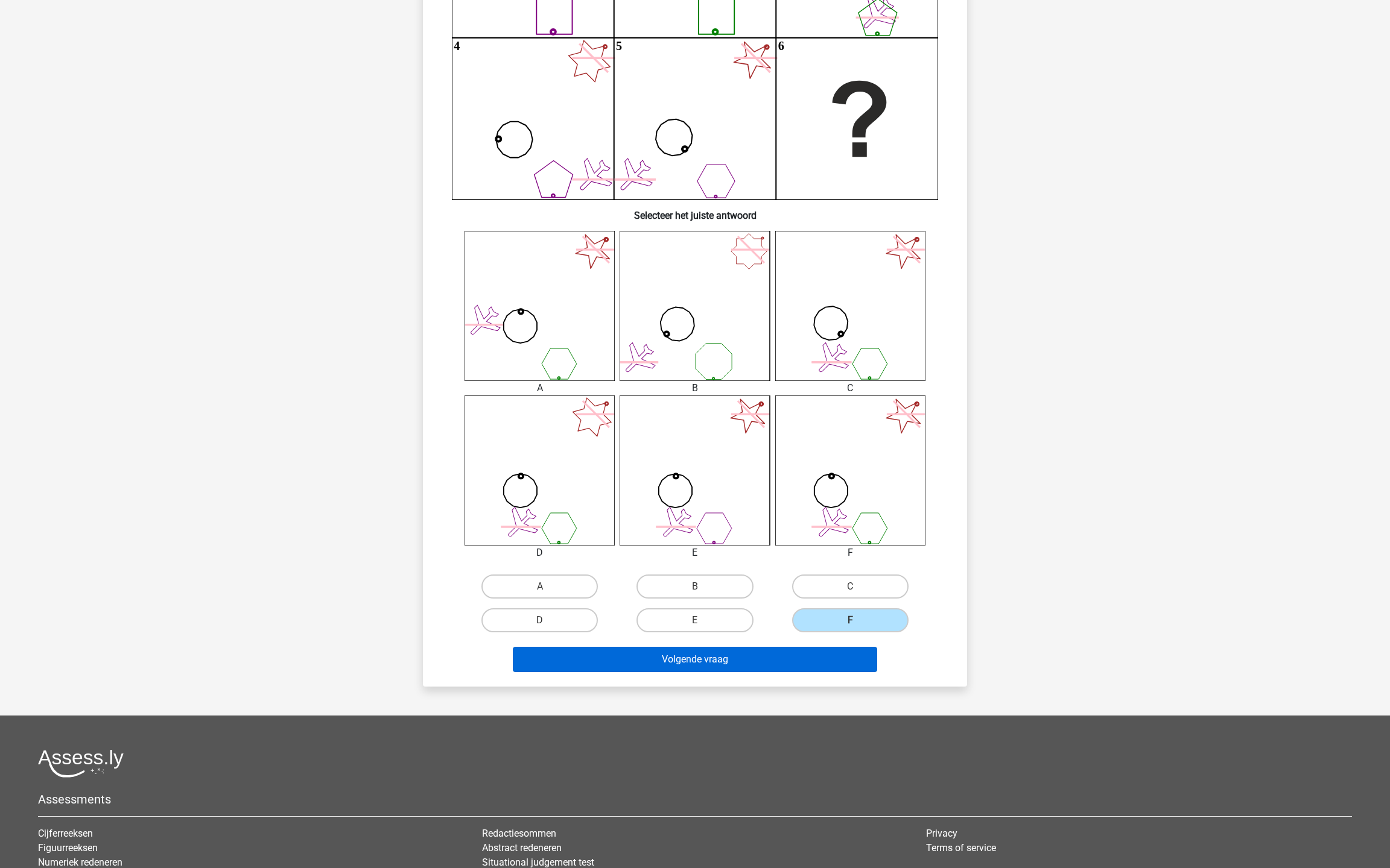
click at [761, 650] on button "Volgende vraag" at bounding box center [696, 660] width 365 height 26
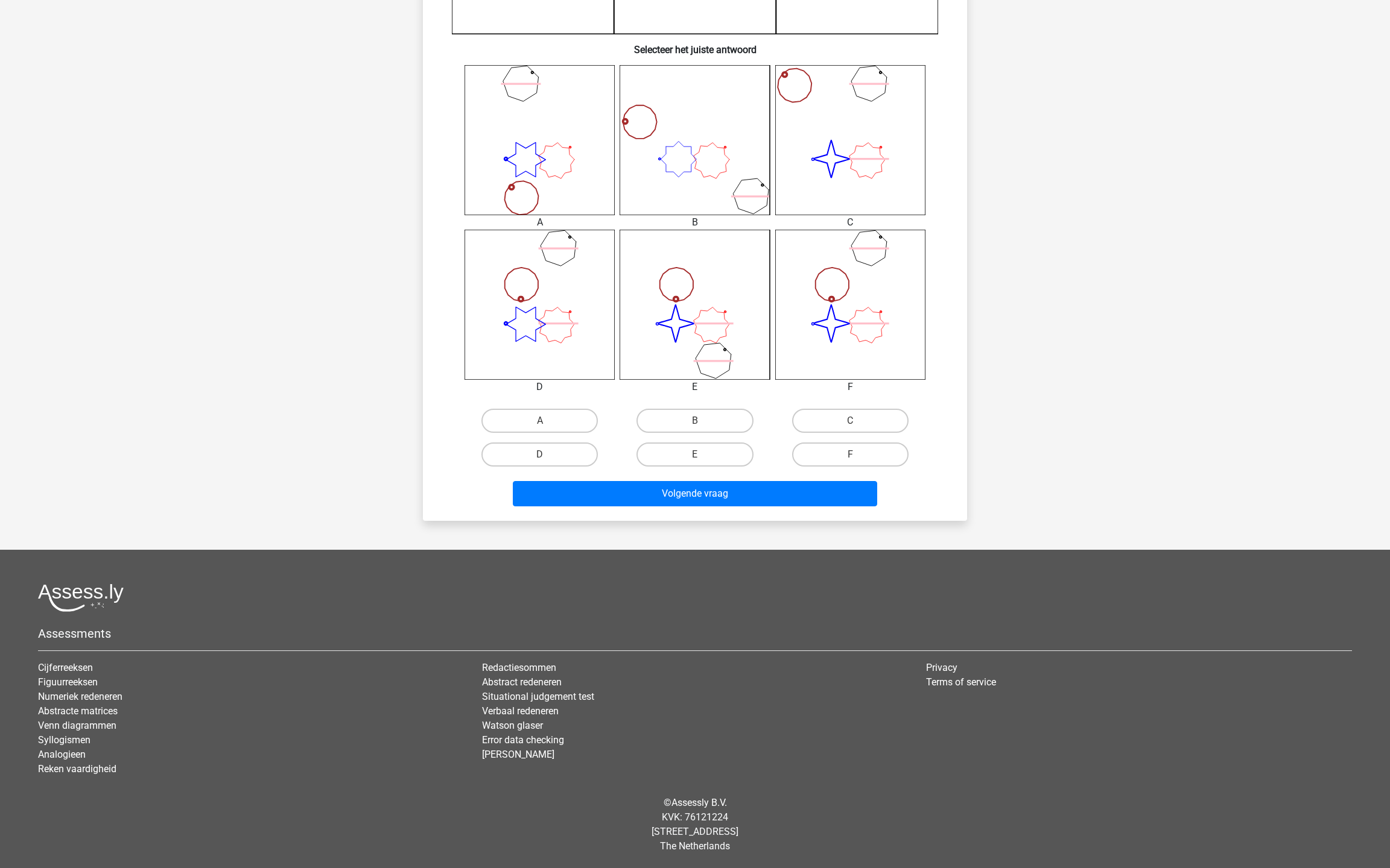
scroll to position [430, 0]
click at [876, 441] on div "F" at bounding box center [850, 455] width 155 height 34
click at [861, 453] on label "F" at bounding box center [850, 455] width 116 height 24
click at [857, 454] on input "F" at bounding box center [854, 458] width 8 height 8
radio input "true"
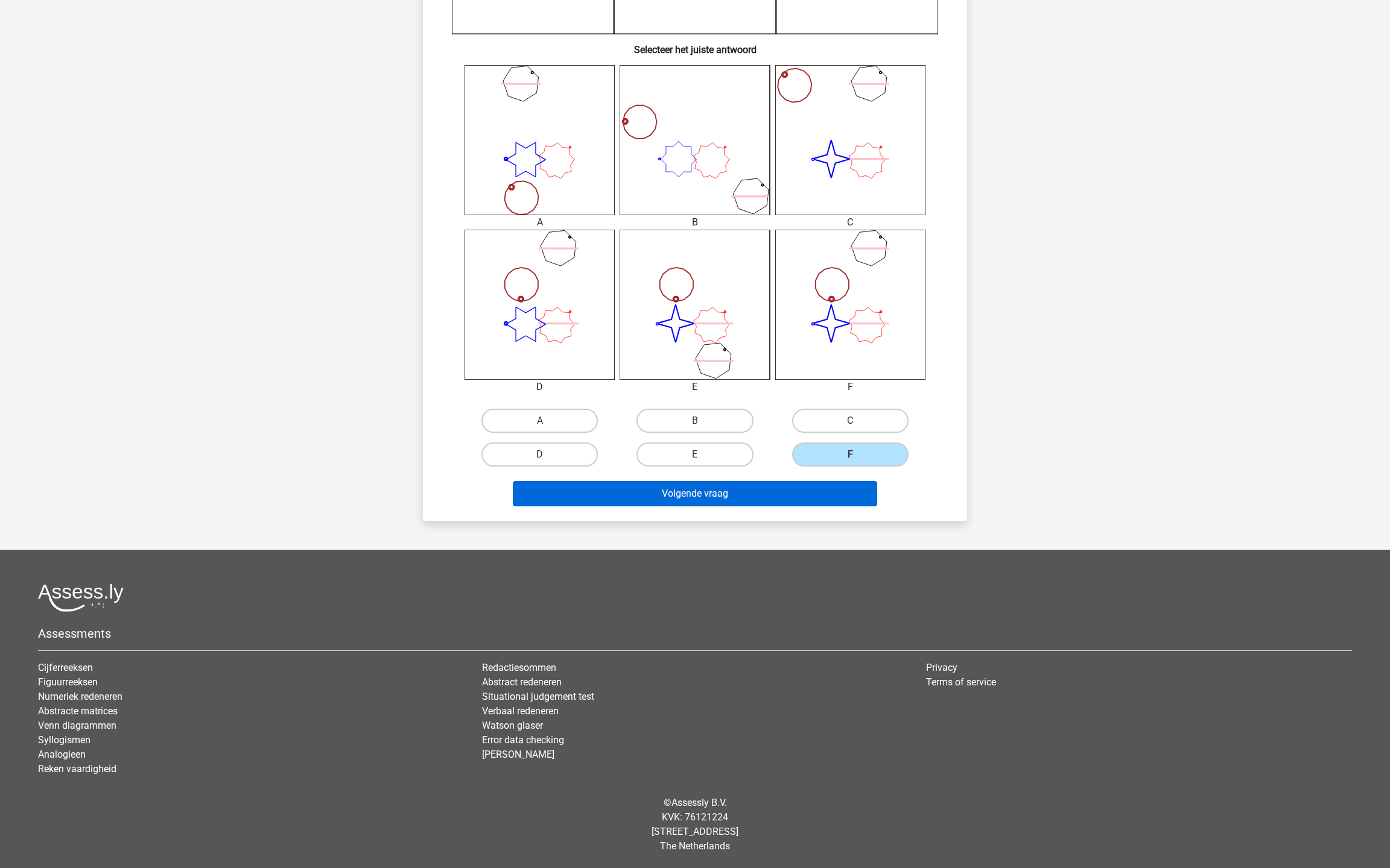
click at [732, 499] on button "Volgende vraag" at bounding box center [696, 494] width 365 height 26
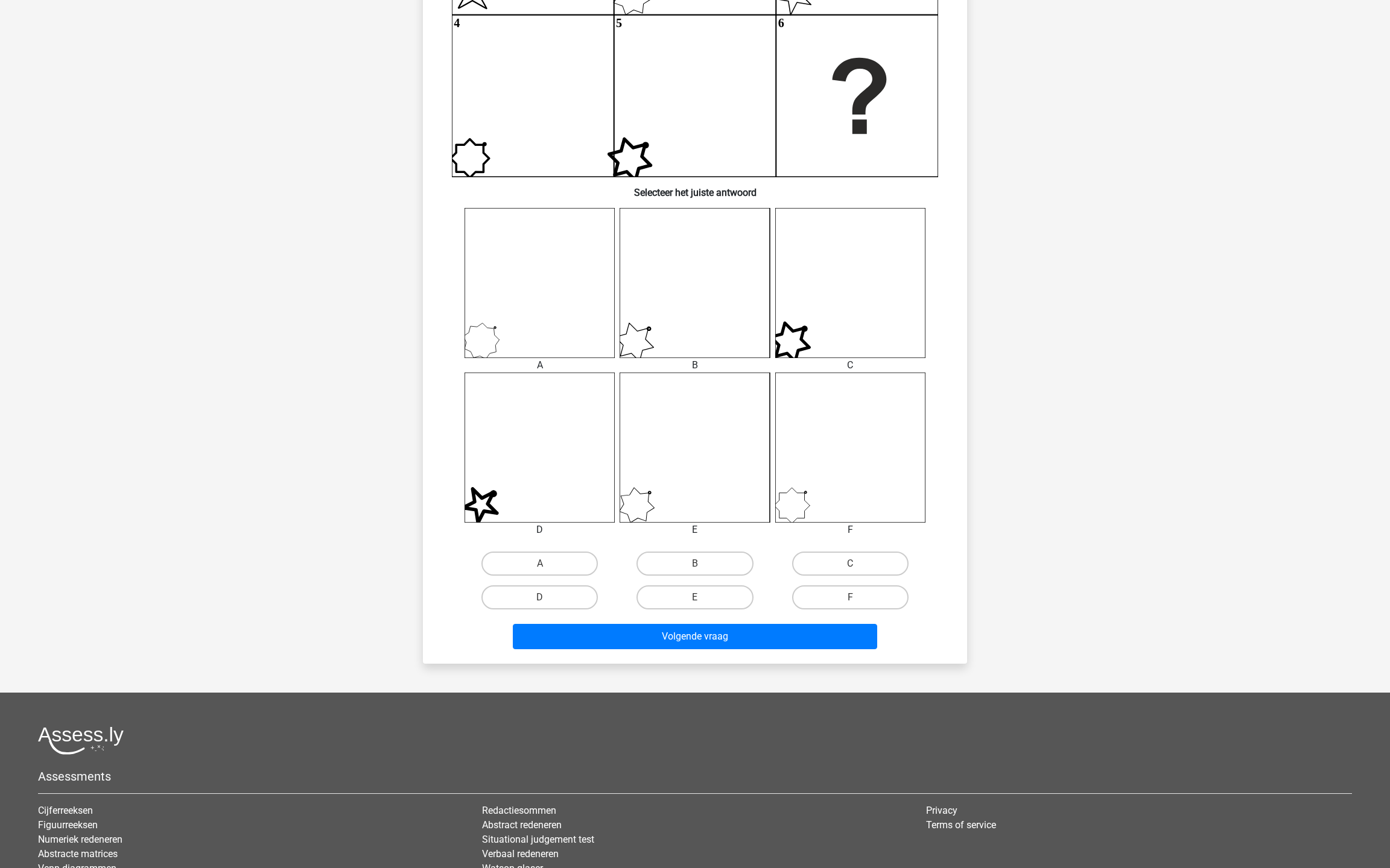
scroll to position [381, 0]
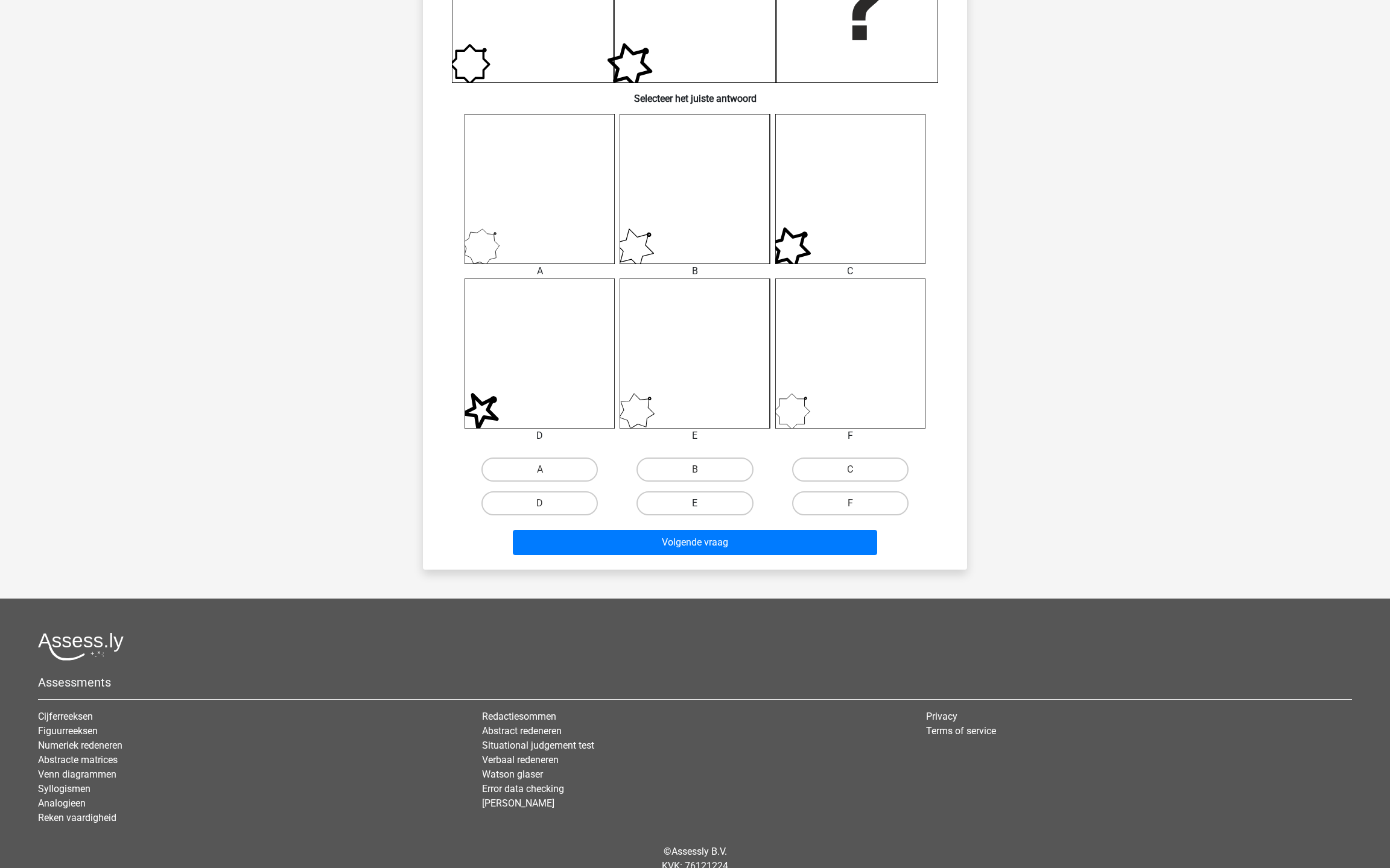
click at [705, 509] on label "E" at bounding box center [694, 504] width 116 height 24
click at [703, 509] on input "E" at bounding box center [699, 507] width 8 height 8
radio input "true"
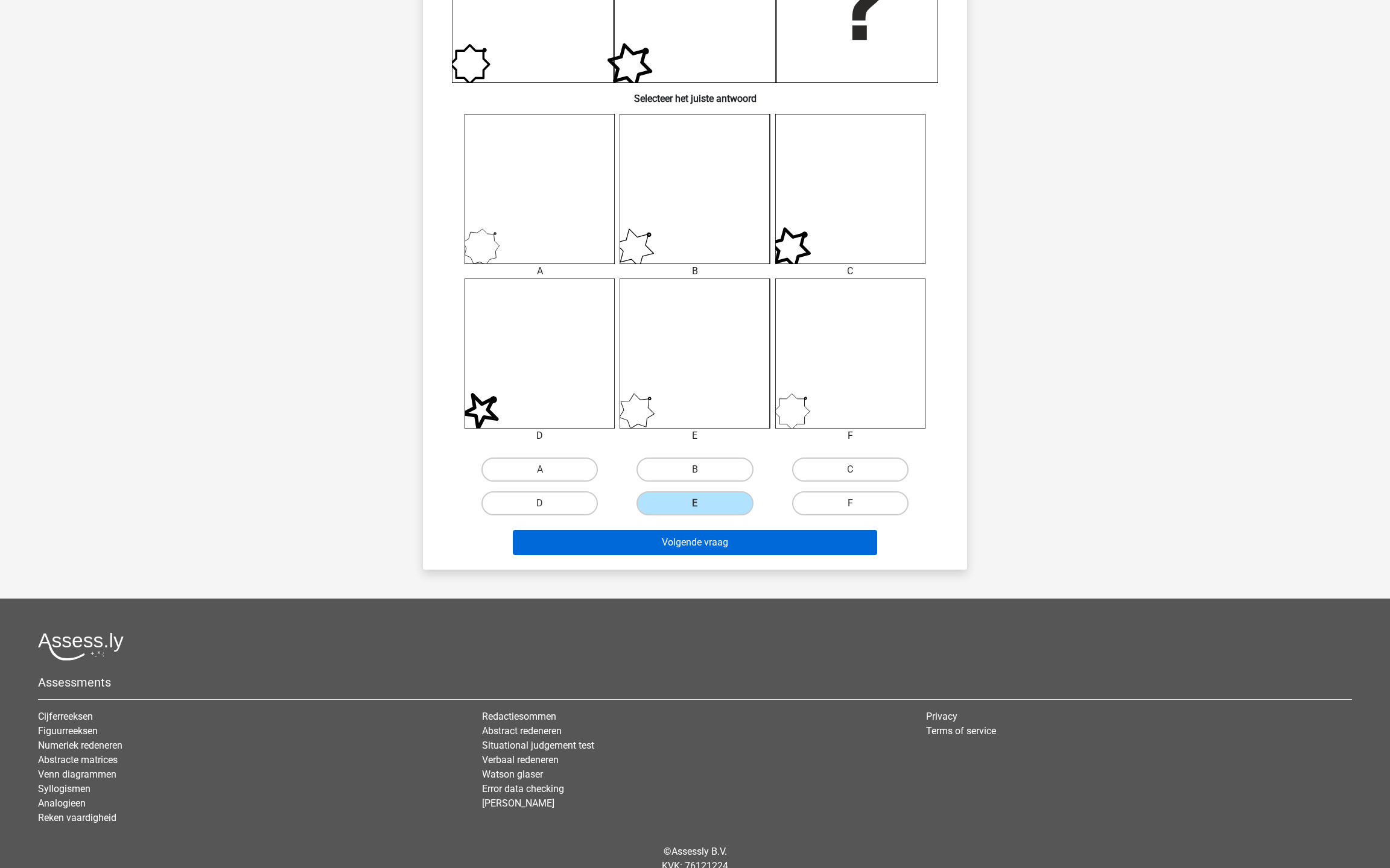
click at [693, 539] on button "Volgende vraag" at bounding box center [696, 543] width 365 height 26
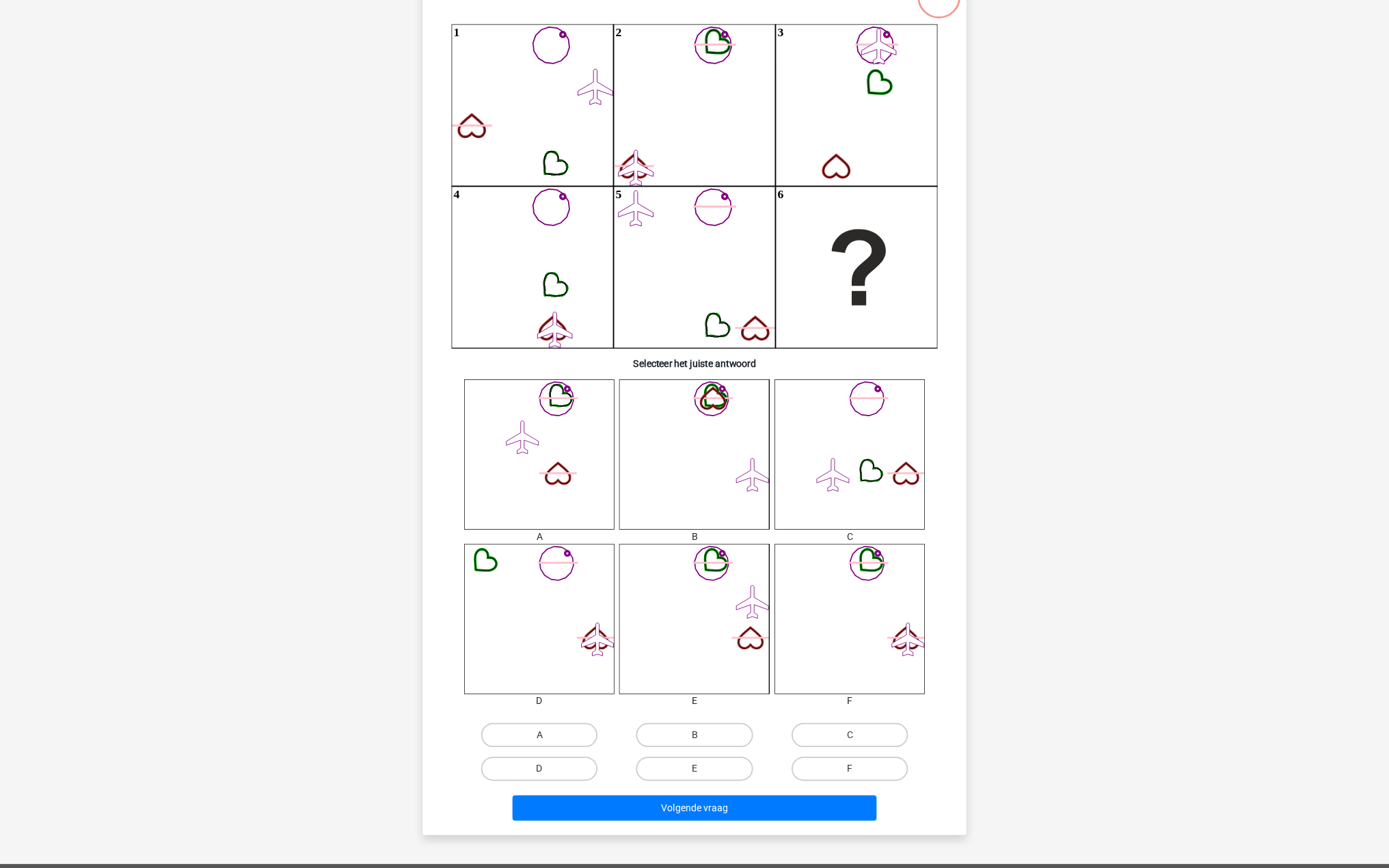
scroll to position [68, 0]
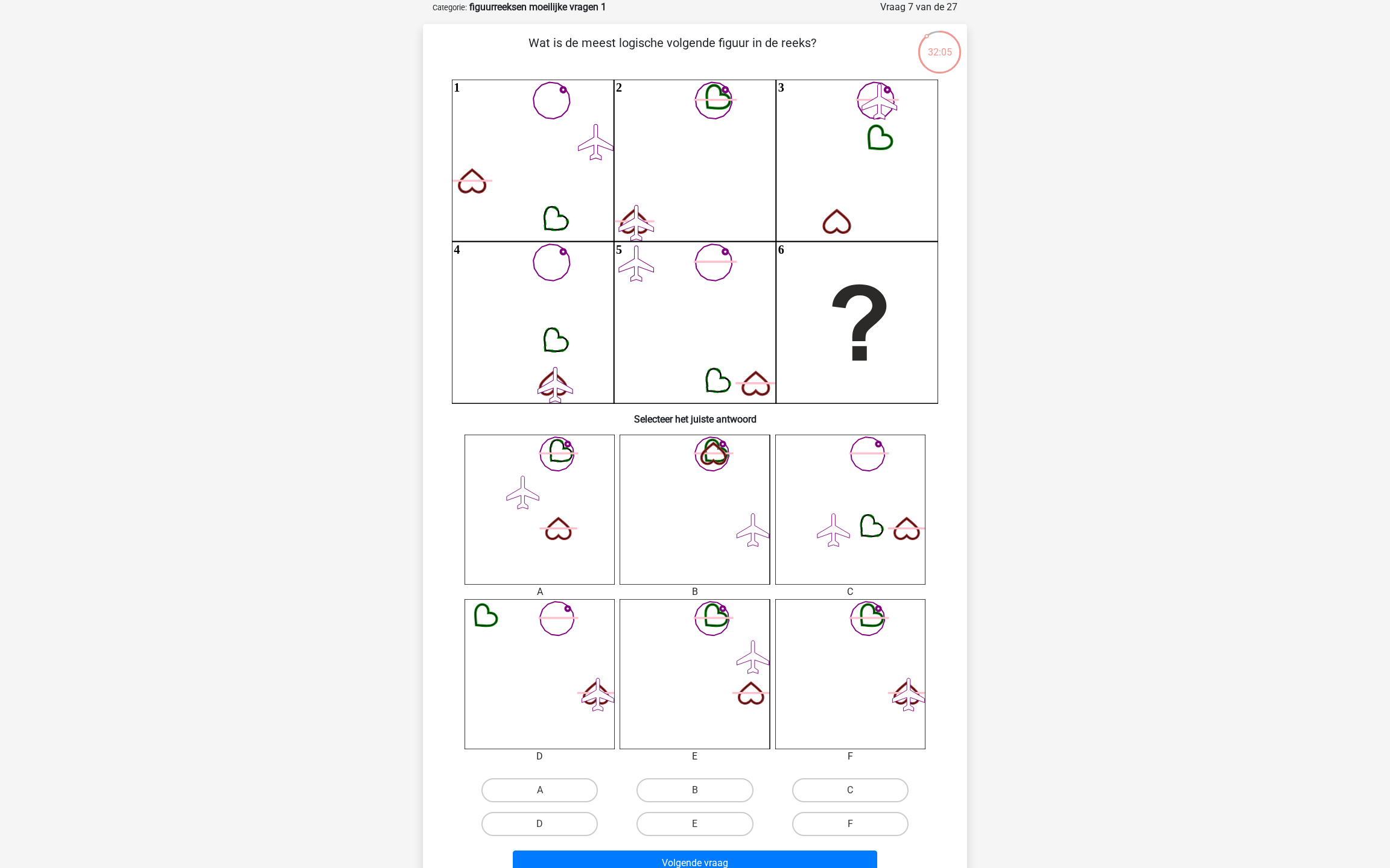
click at [952, 650] on div "Wat is de meest logische volgende figuur in de reeks? 1 2 3 4 5 6 Selecteer het…" at bounding box center [695, 457] width 534 height 847
click at [985, 650] on div "Kies premium alexander alexander.kroon@gmail.com" at bounding box center [695, 589] width 1390 height 1298
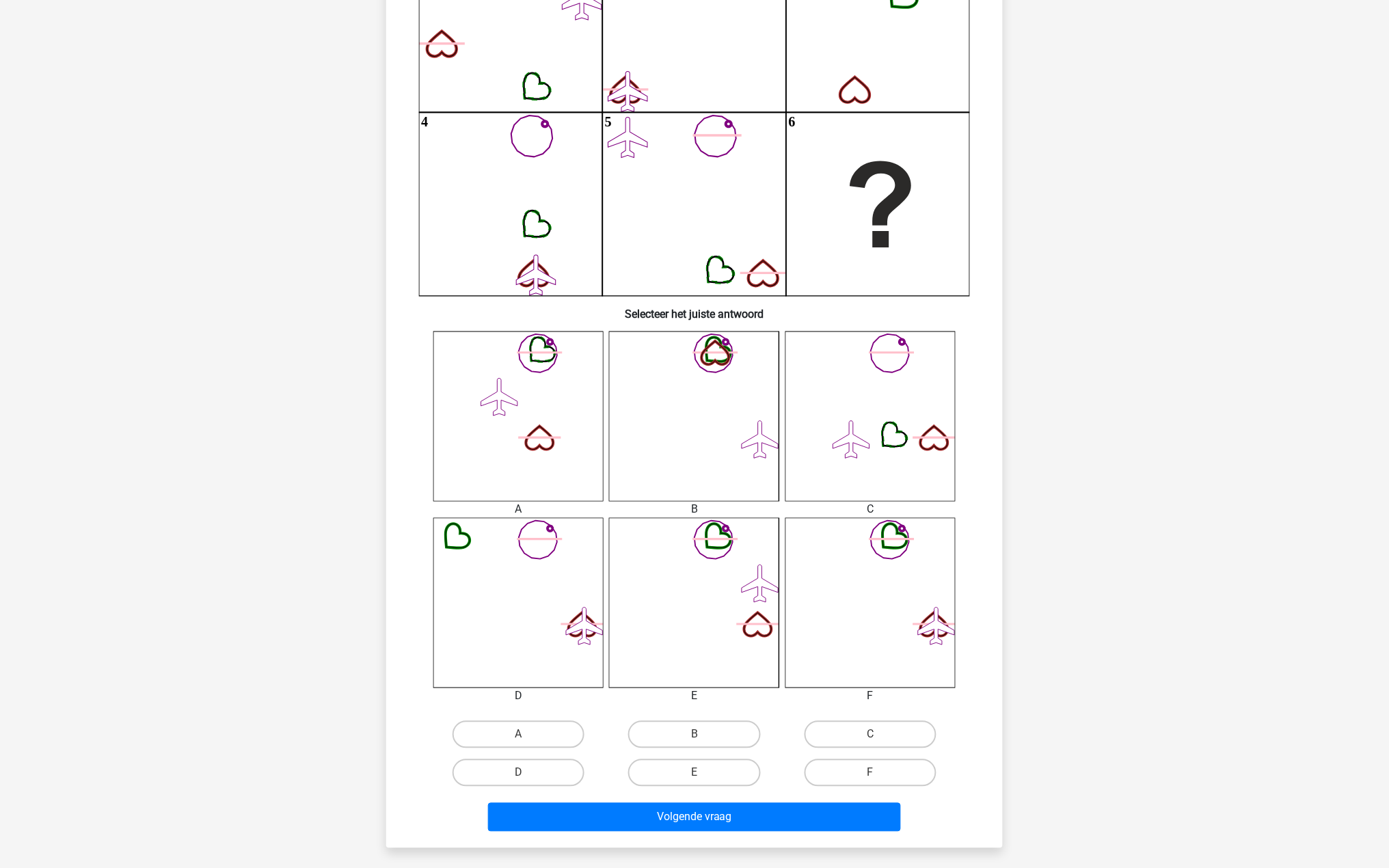
scroll to position [225, 0]
